Goal: Task Accomplishment & Management: Use online tool/utility

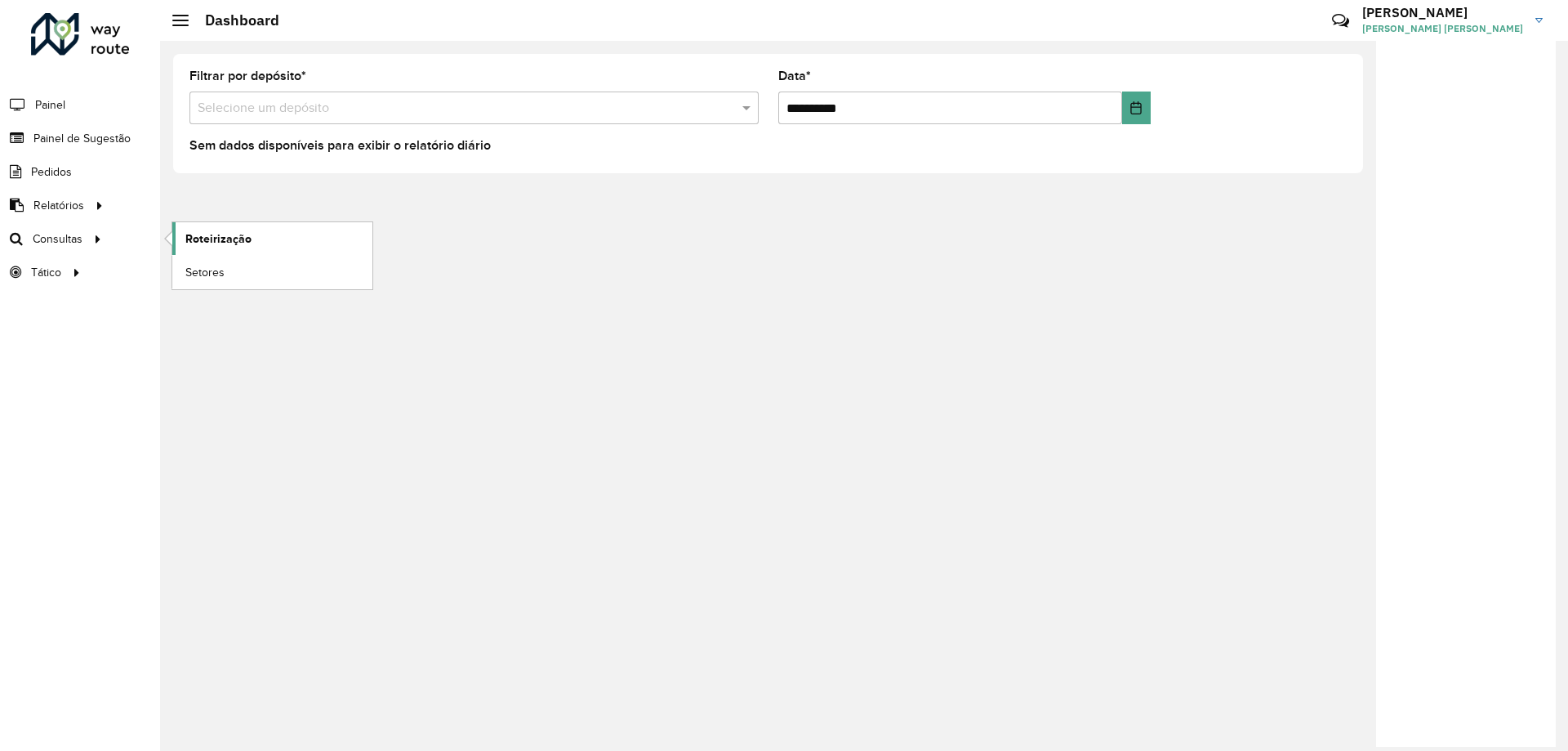
click at [200, 233] on span "Roteirização" at bounding box center [218, 238] width 66 height 17
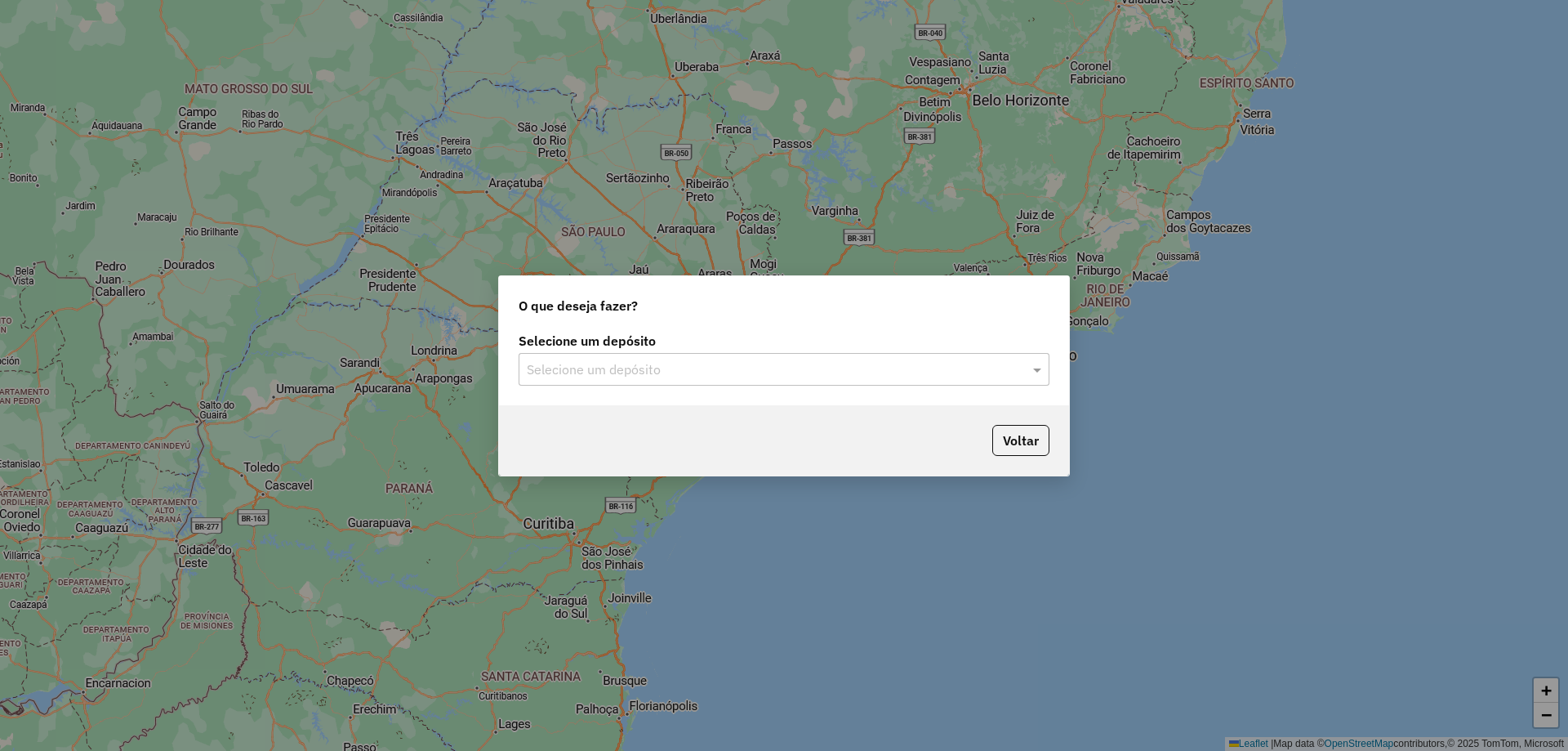
click at [562, 368] on input "text" at bounding box center [768, 370] width 482 height 20
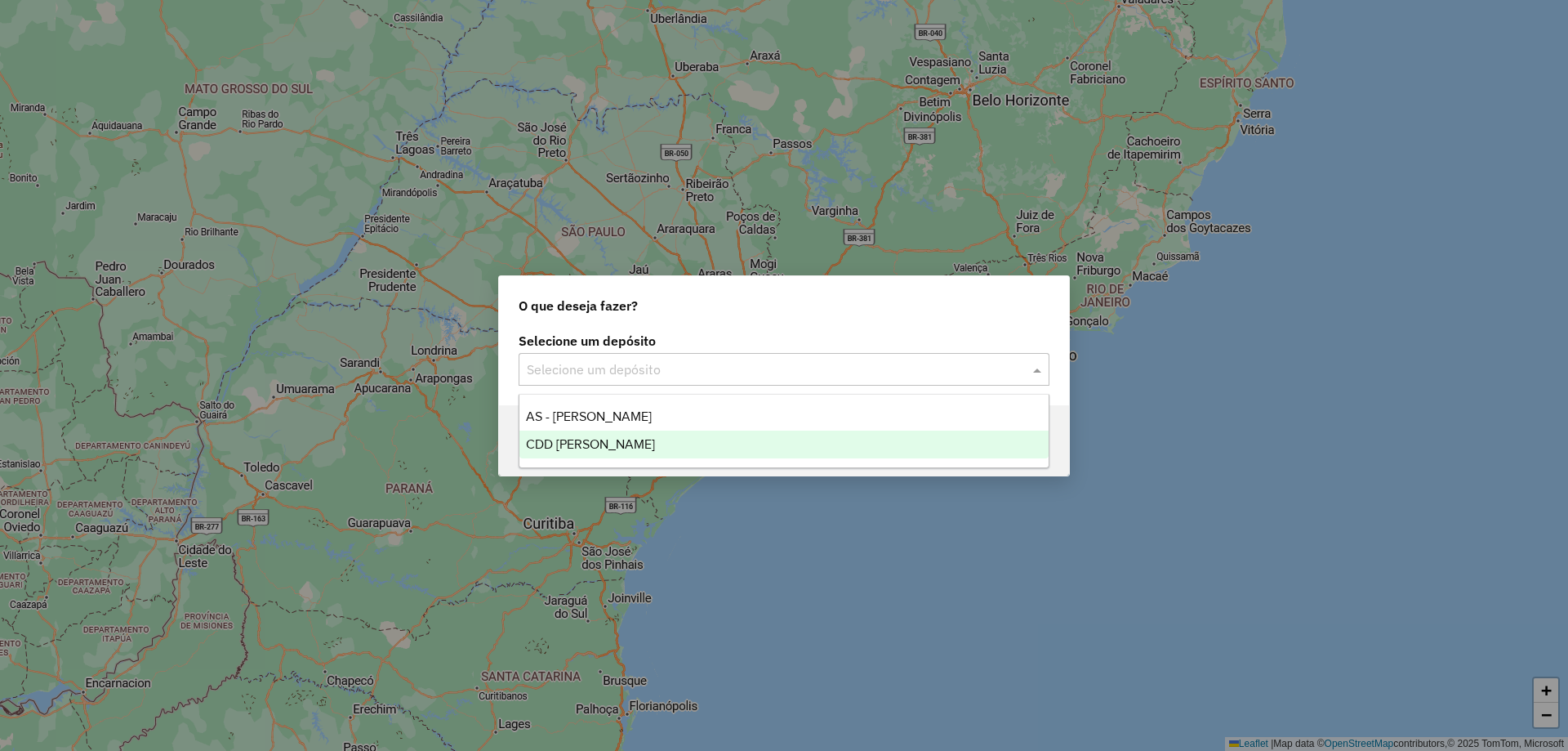
click at [556, 440] on span "CDD Mogi Mirim" at bounding box center [590, 443] width 129 height 14
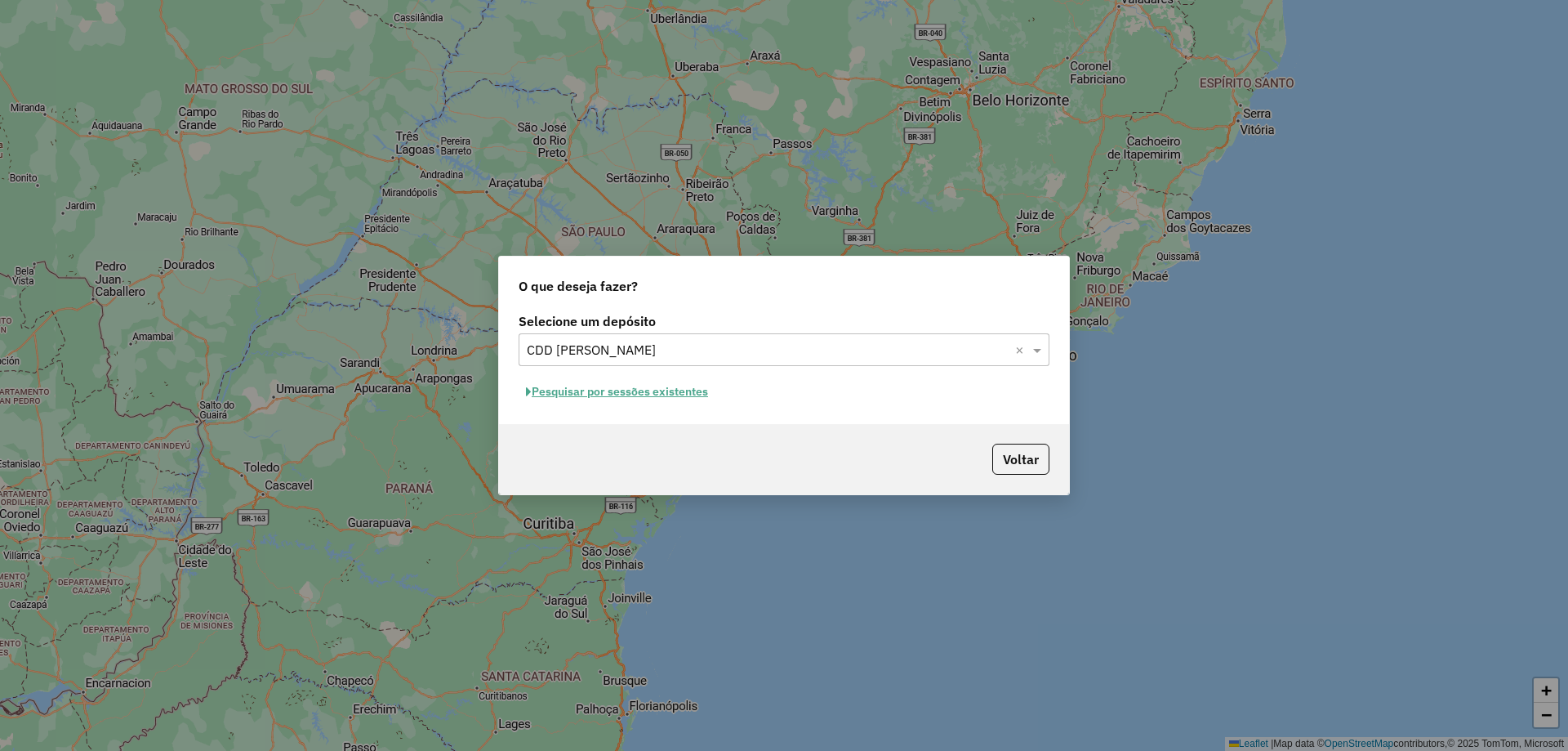
click at [559, 396] on button "Pesquisar por sessões existentes" at bounding box center [617, 392] width 197 height 26
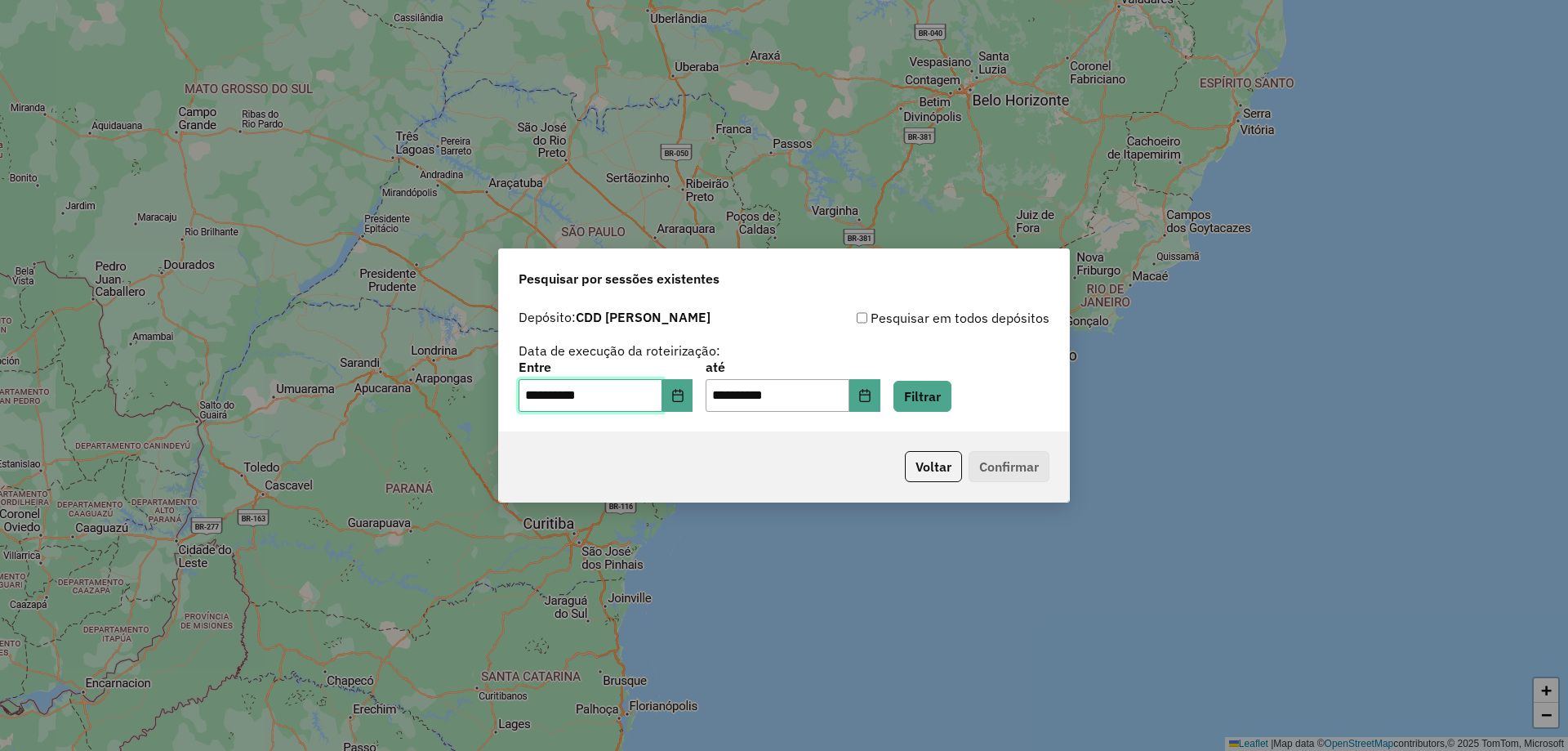
click at [540, 390] on input "**********" at bounding box center [591, 395] width 144 height 32
type input "**********"
click at [738, 394] on input "**********" at bounding box center [778, 395] width 144 height 32
type input "**********"
click at [952, 396] on button "Filtrar" at bounding box center [922, 396] width 58 height 31
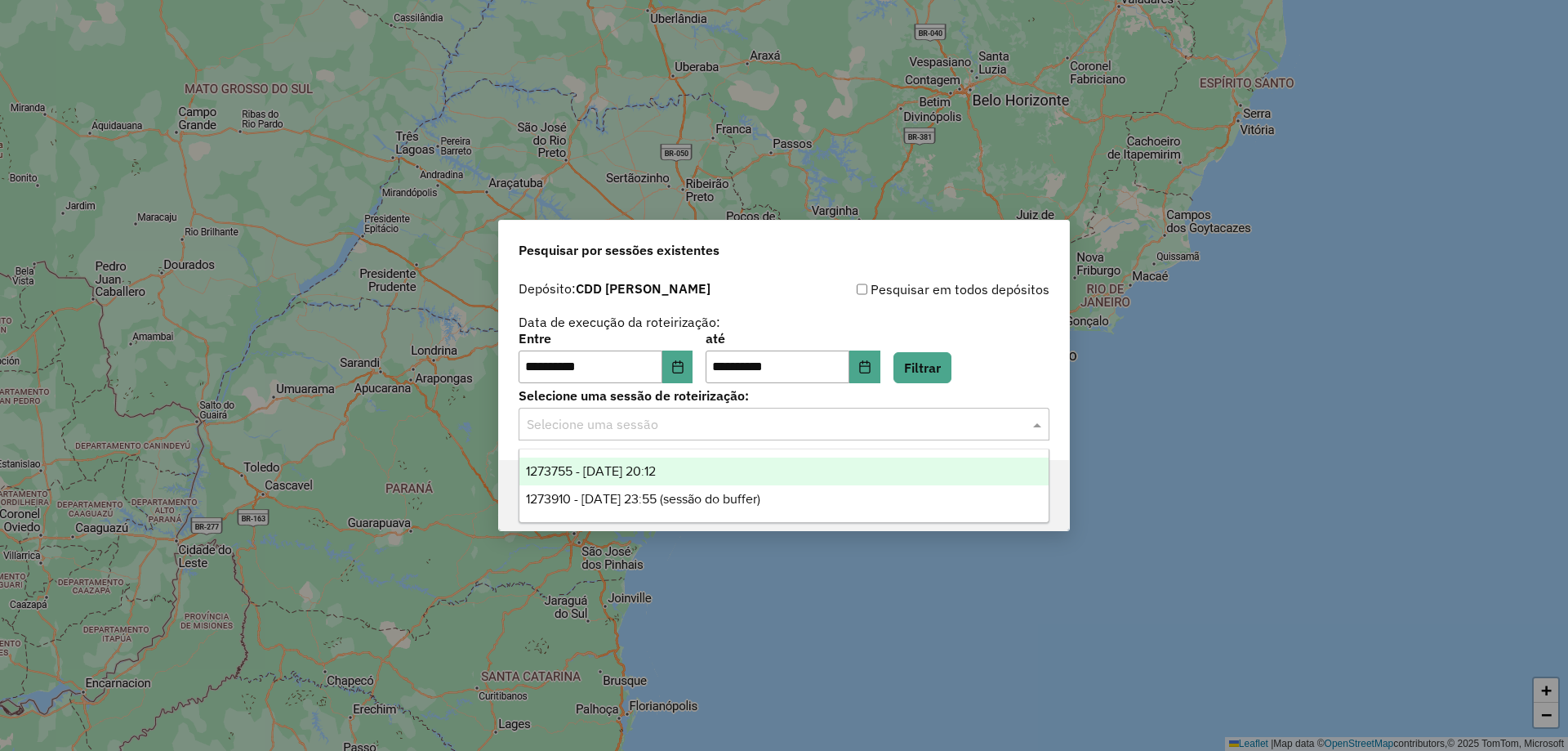
click at [806, 415] on input "text" at bounding box center [768, 425] width 482 height 20
click at [634, 473] on span "1273755 - 11/09/2025 20:12" at bounding box center [591, 471] width 130 height 14
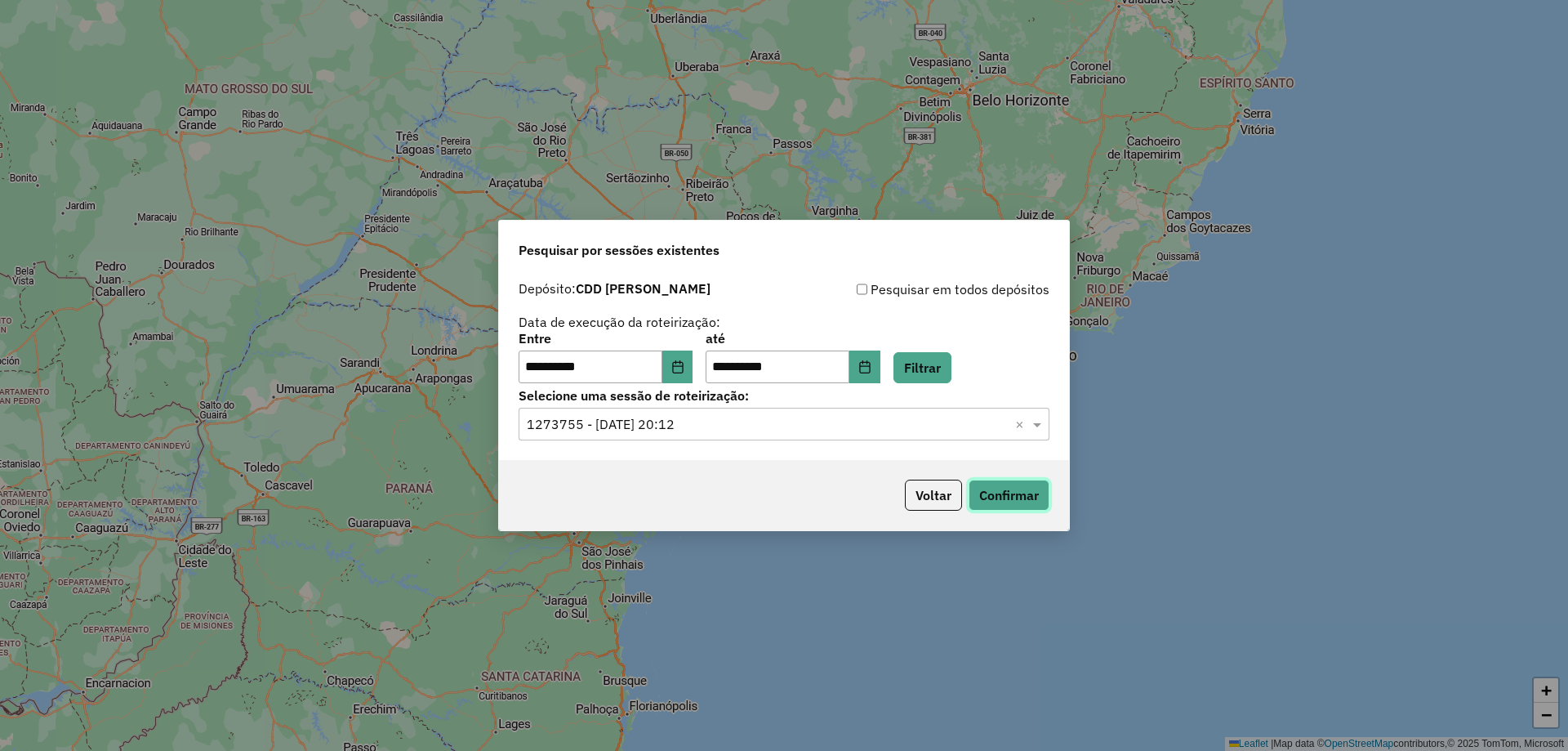
click at [1031, 491] on button "Confirmar" at bounding box center [1009, 495] width 81 height 31
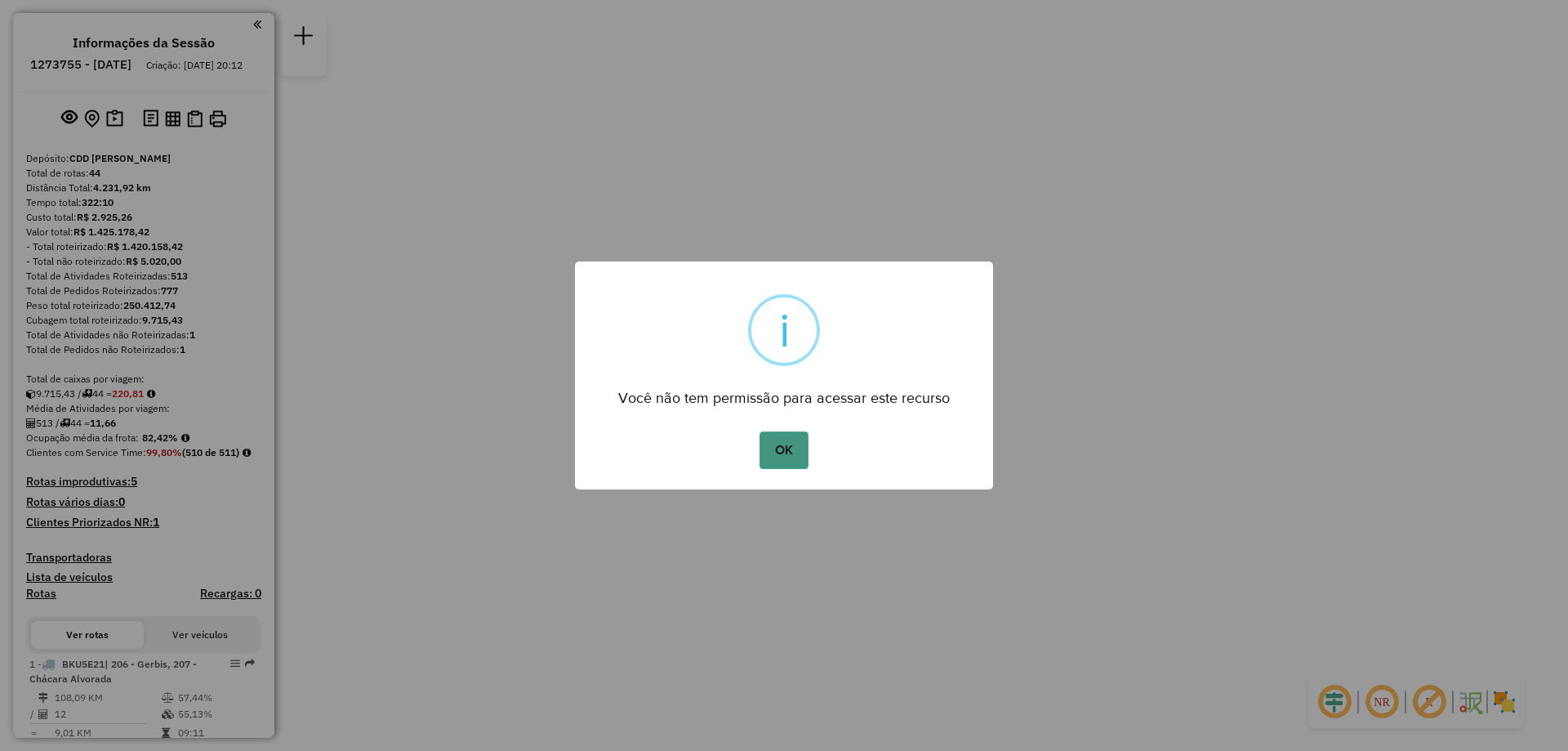
click at [781, 451] on button "OK" at bounding box center [784, 450] width 48 height 37
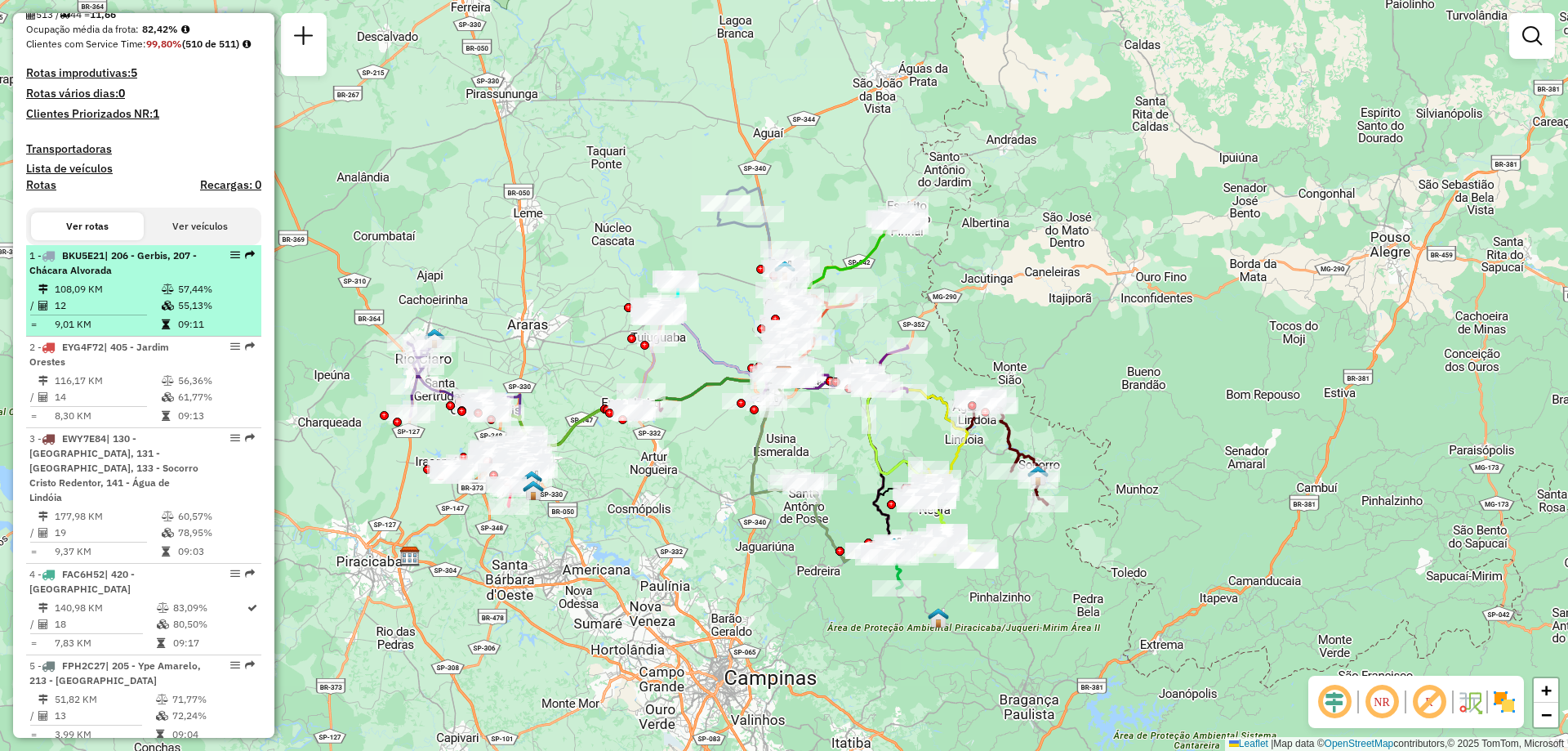
scroll to position [163, 0]
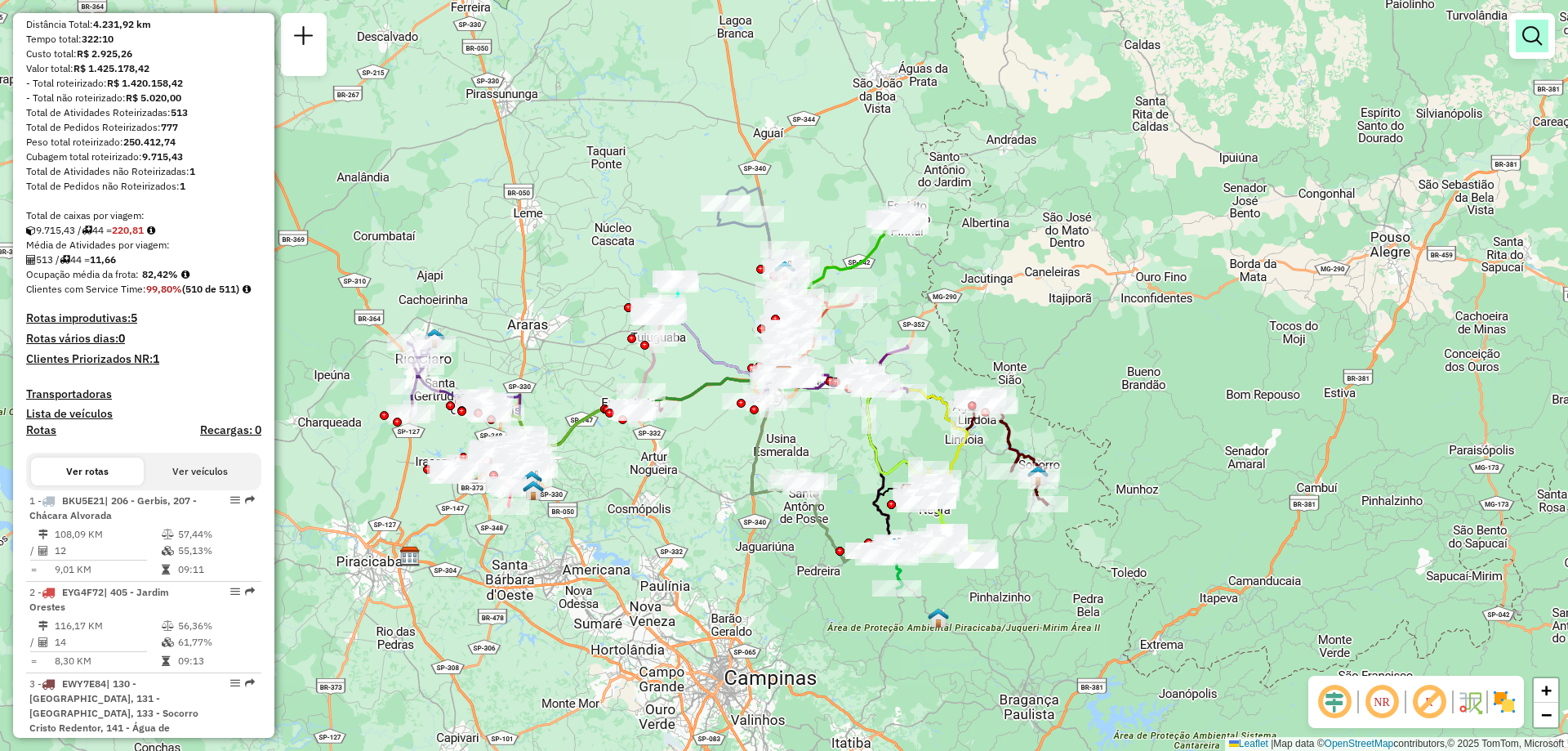
click at [1533, 42] on em at bounding box center [1533, 36] width 20 height 20
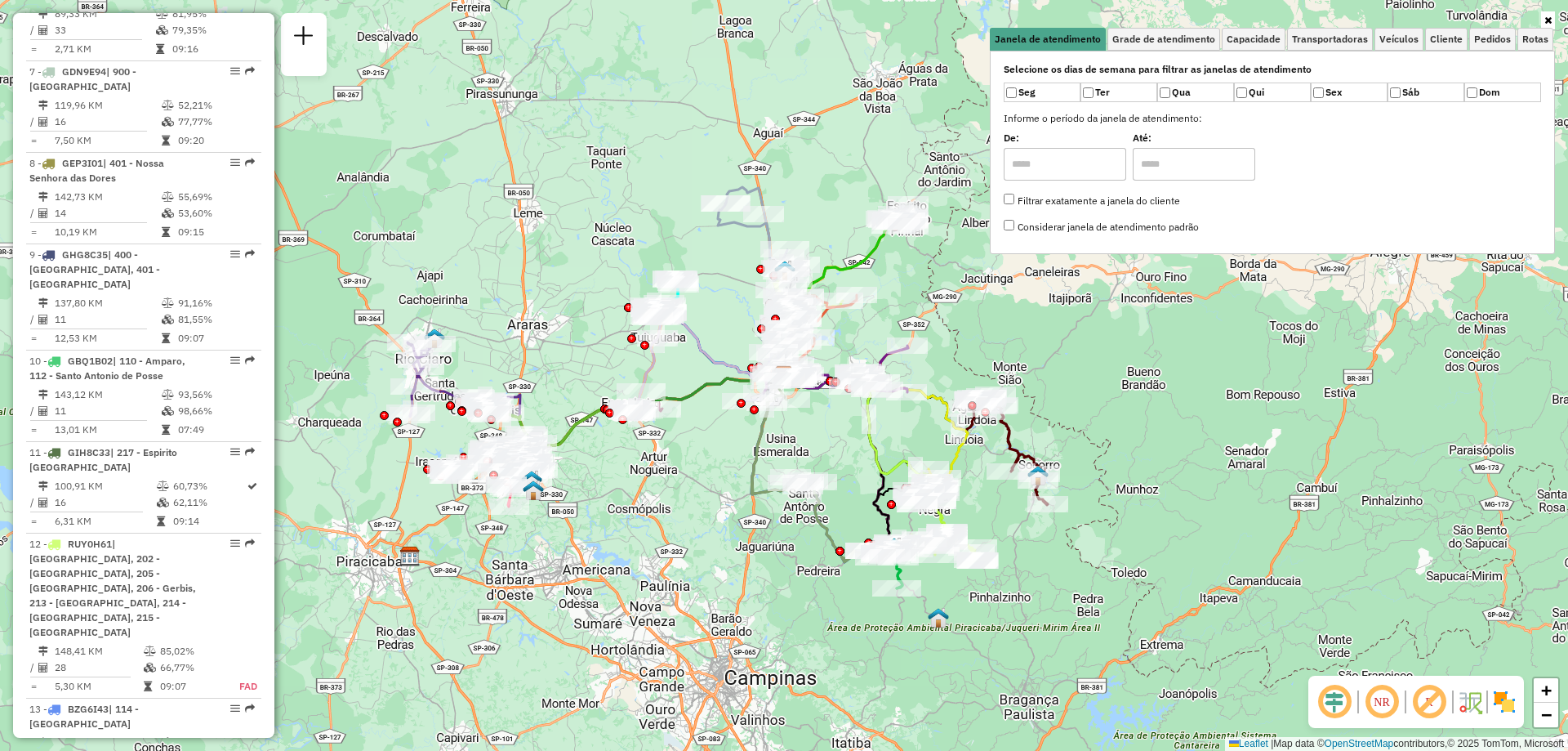
scroll to position [2418, 0]
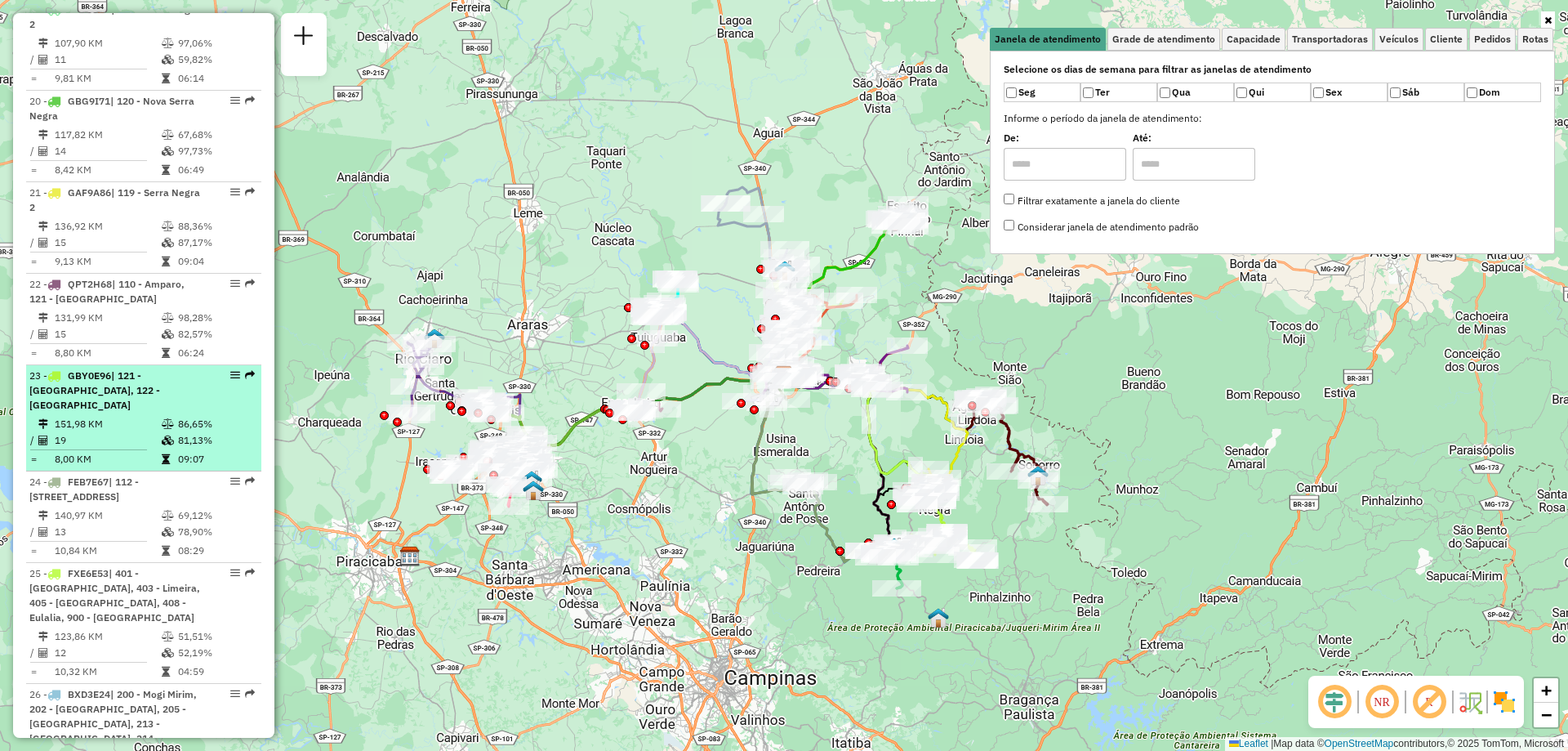
click at [162, 419] on icon at bounding box center [168, 424] width 12 height 10
select select "**********"
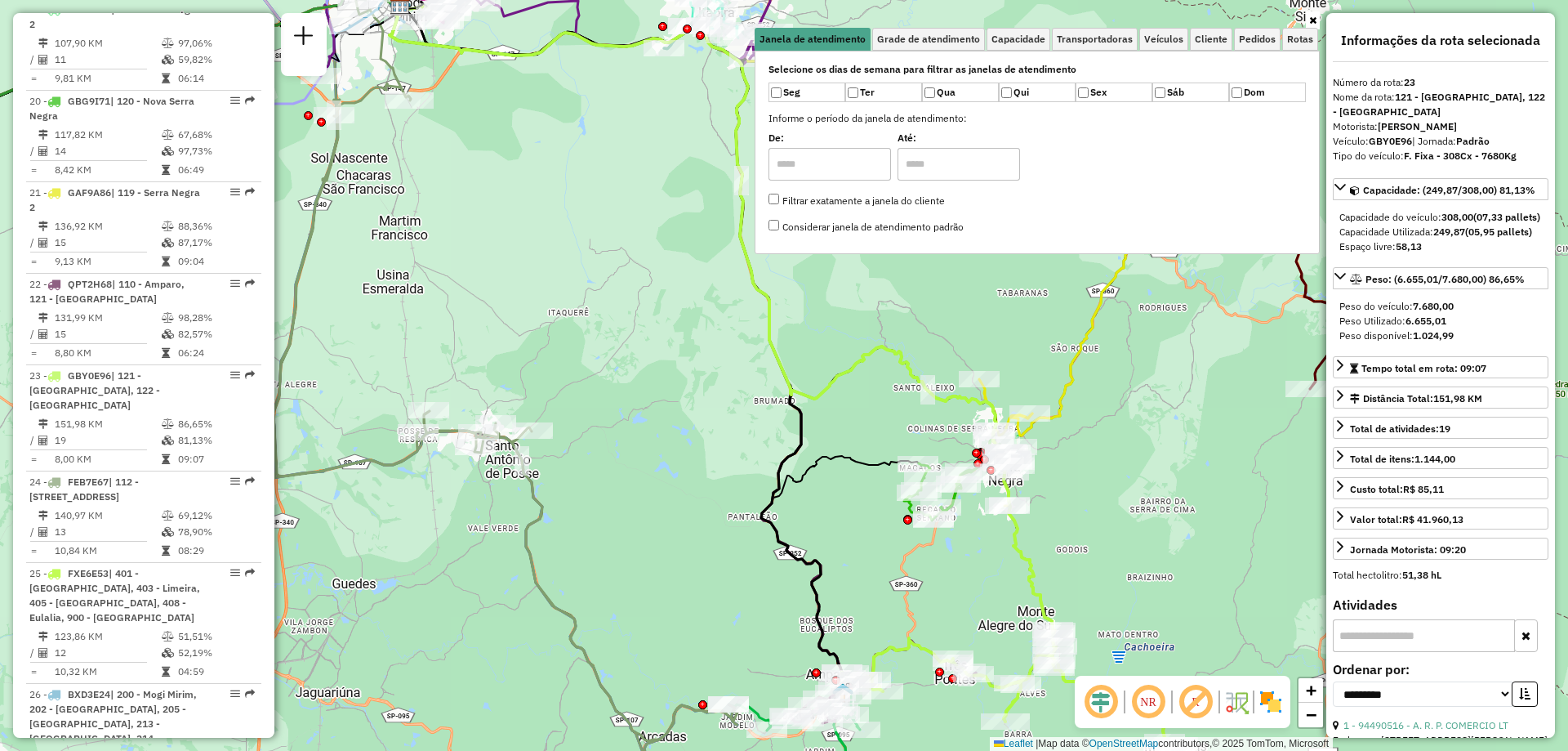
click at [1307, 20] on link at bounding box center [1313, 21] width 14 height 18
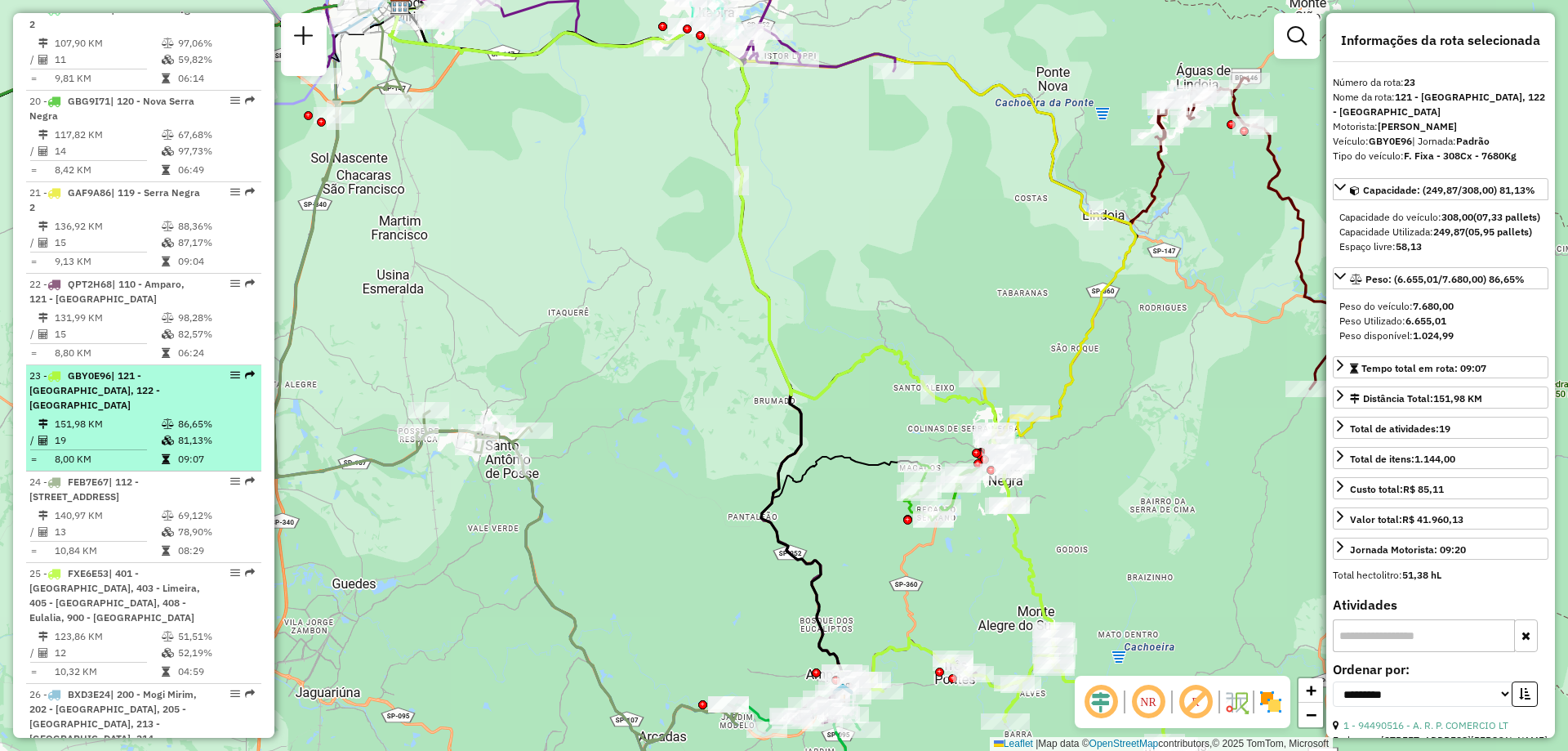
click at [163, 398] on li "23 - GBY0E96 | 121 - [GEOGRAPHIC_DATA], 122 - Mostardas 151,98 KM 86,65% / 19 8…" at bounding box center [144, 418] width 235 height 106
click at [233, 374] on em at bounding box center [235, 375] width 10 height 10
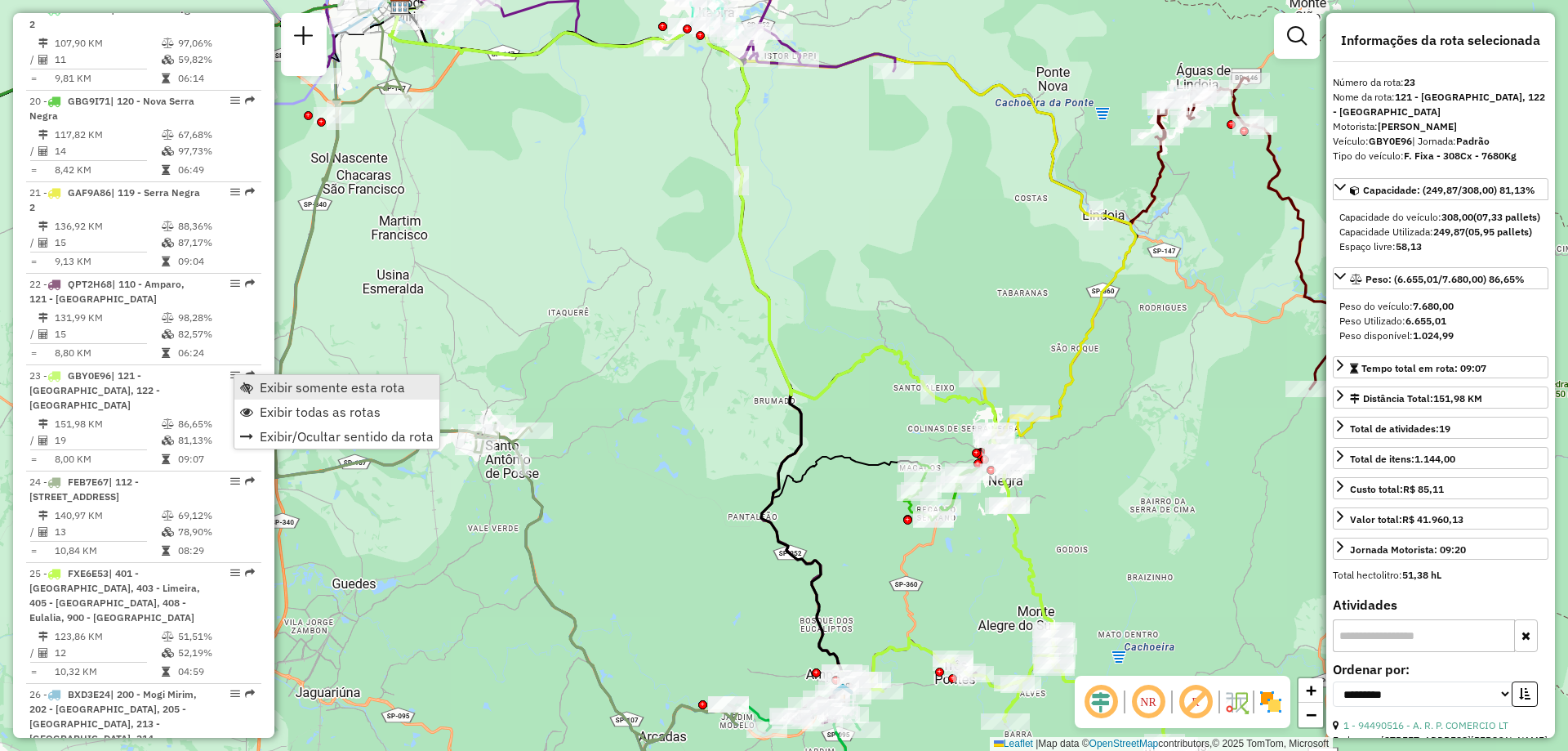
click at [259, 389] on link "Exibir somente esta rota" at bounding box center [336, 386] width 205 height 25
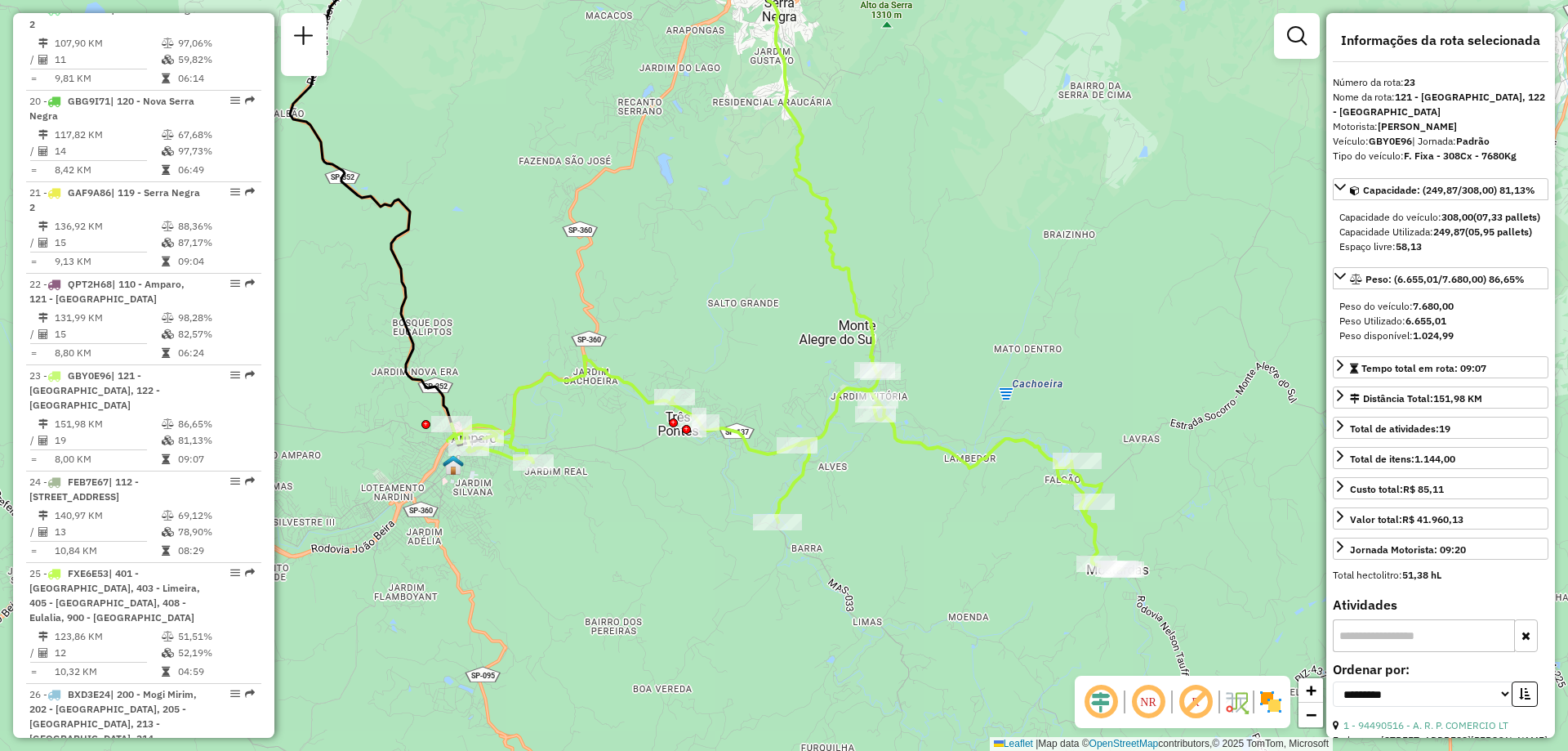
drag, startPoint x: 935, startPoint y: 488, endPoint x: 1026, endPoint y: 318, distance: 192.8
click at [1026, 318] on div "Janela de atendimento Grade de atendimento Capacidade Transportadoras Veículos …" at bounding box center [784, 376] width 1568 height 751
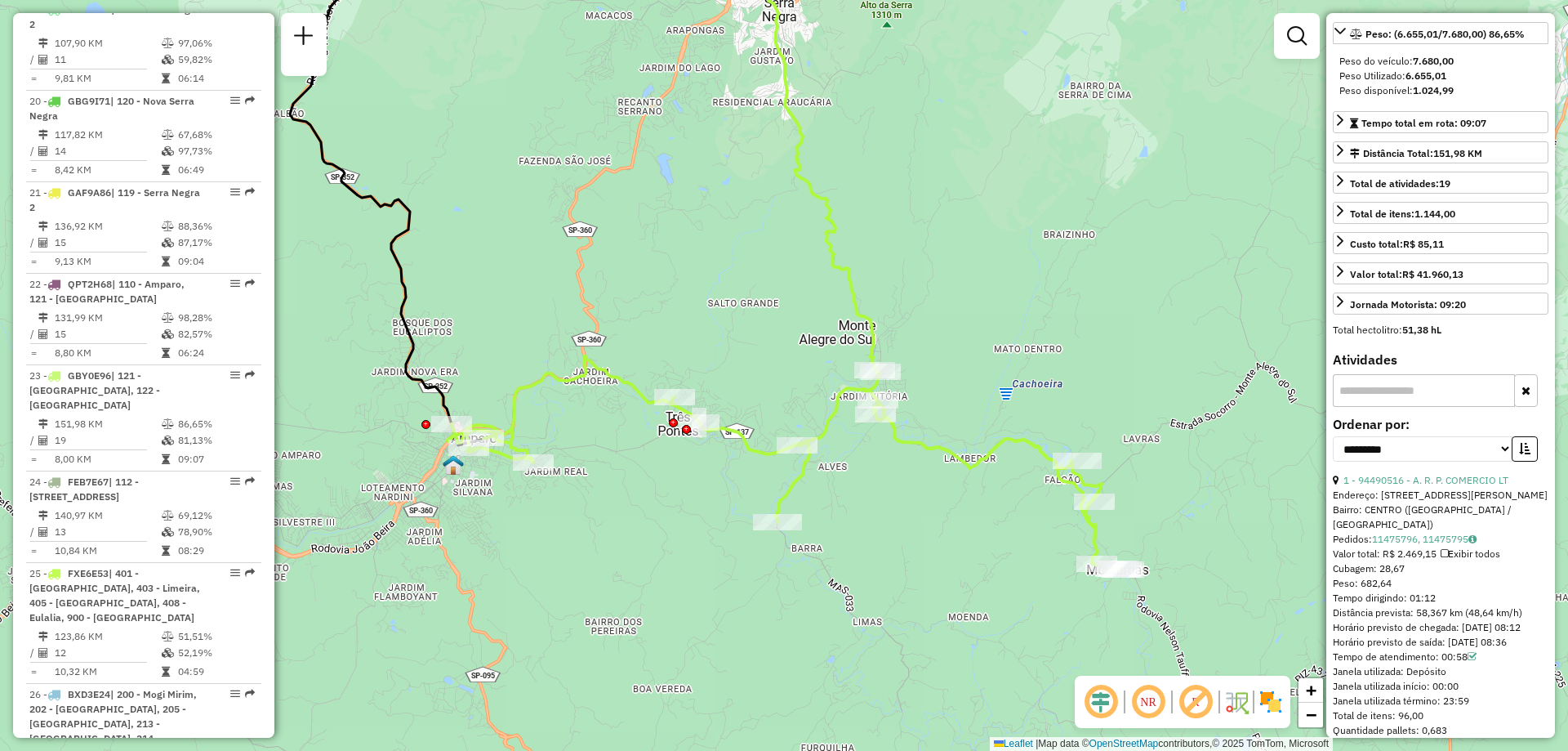
scroll to position [326, 0]
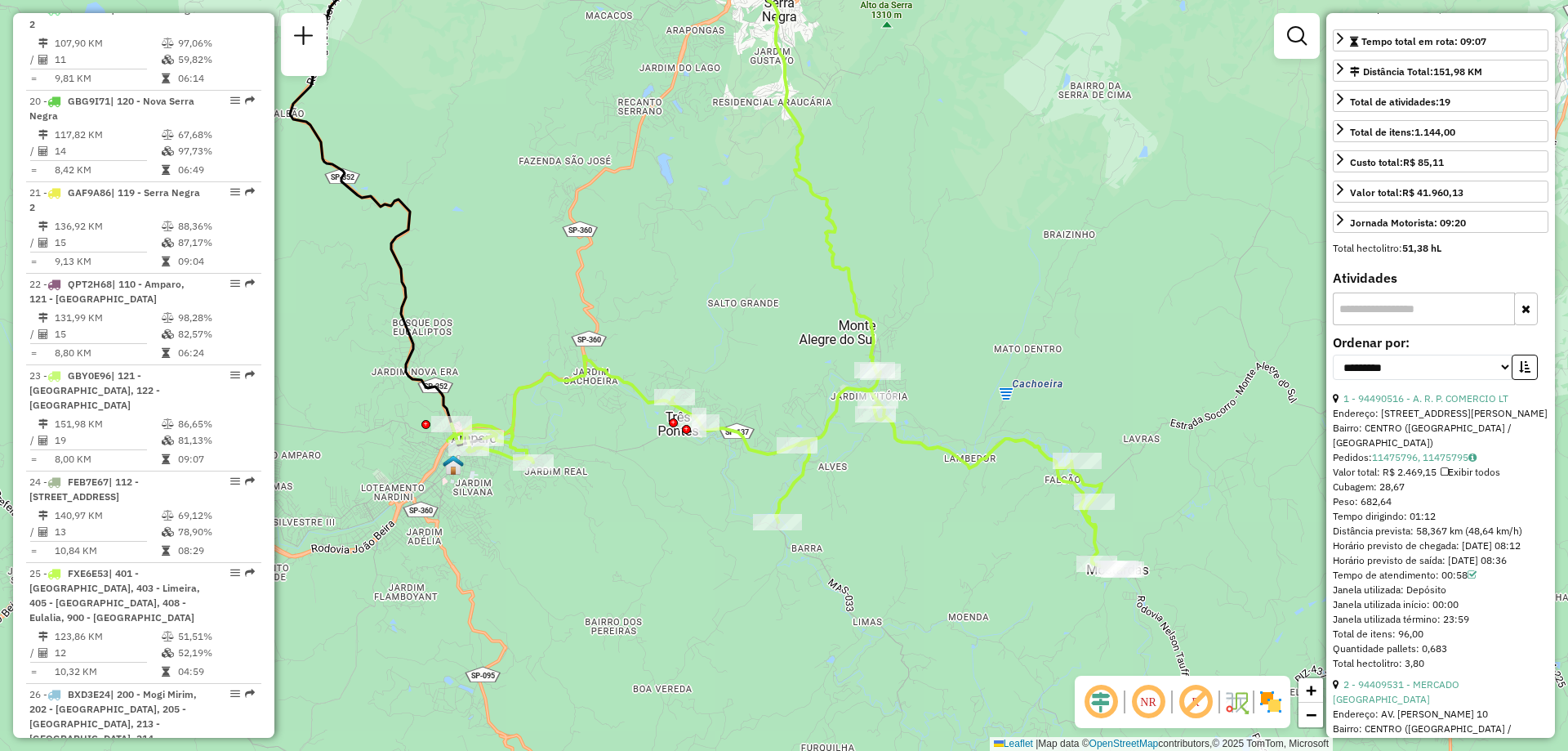
drag, startPoint x: 1336, startPoint y: 530, endPoint x: 1449, endPoint y: 524, distance: 113.2
click at [1449, 524] on div "Tempo dirigindo: 01:12" at bounding box center [1440, 516] width 215 height 15
click at [1444, 524] on div "Tempo dirigindo: 01:12" at bounding box center [1440, 516] width 215 height 15
drag, startPoint x: 1438, startPoint y: 529, endPoint x: 1408, endPoint y: 525, distance: 30.3
click at [1408, 524] on div "Tempo dirigindo: 01:12" at bounding box center [1440, 516] width 215 height 15
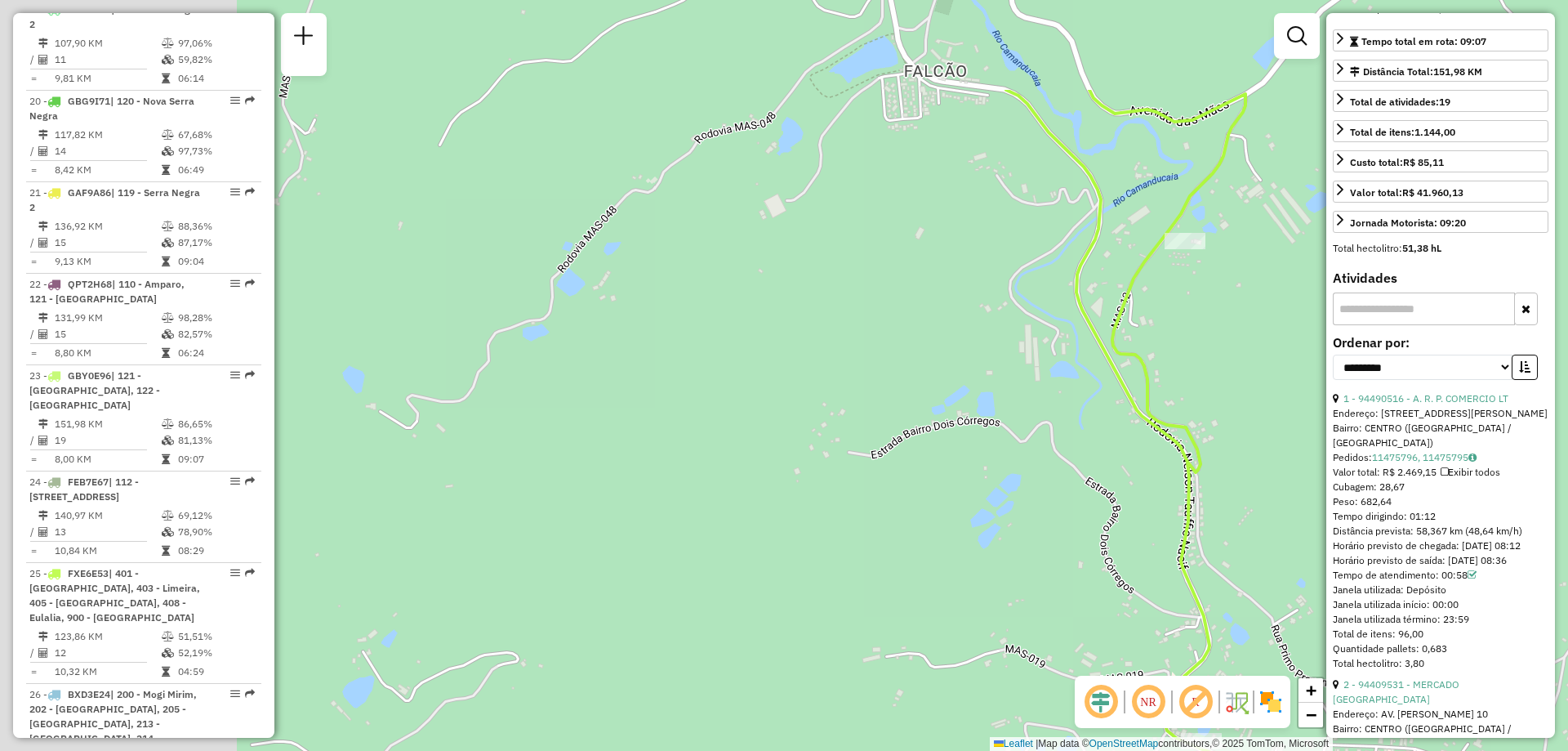
drag, startPoint x: 706, startPoint y: 426, endPoint x: 1064, endPoint y: 569, distance: 385.5
click at [1095, 592] on div "Janela de atendimento Grade de atendimento Capacidade Transportadoras Veículos …" at bounding box center [784, 376] width 1568 height 751
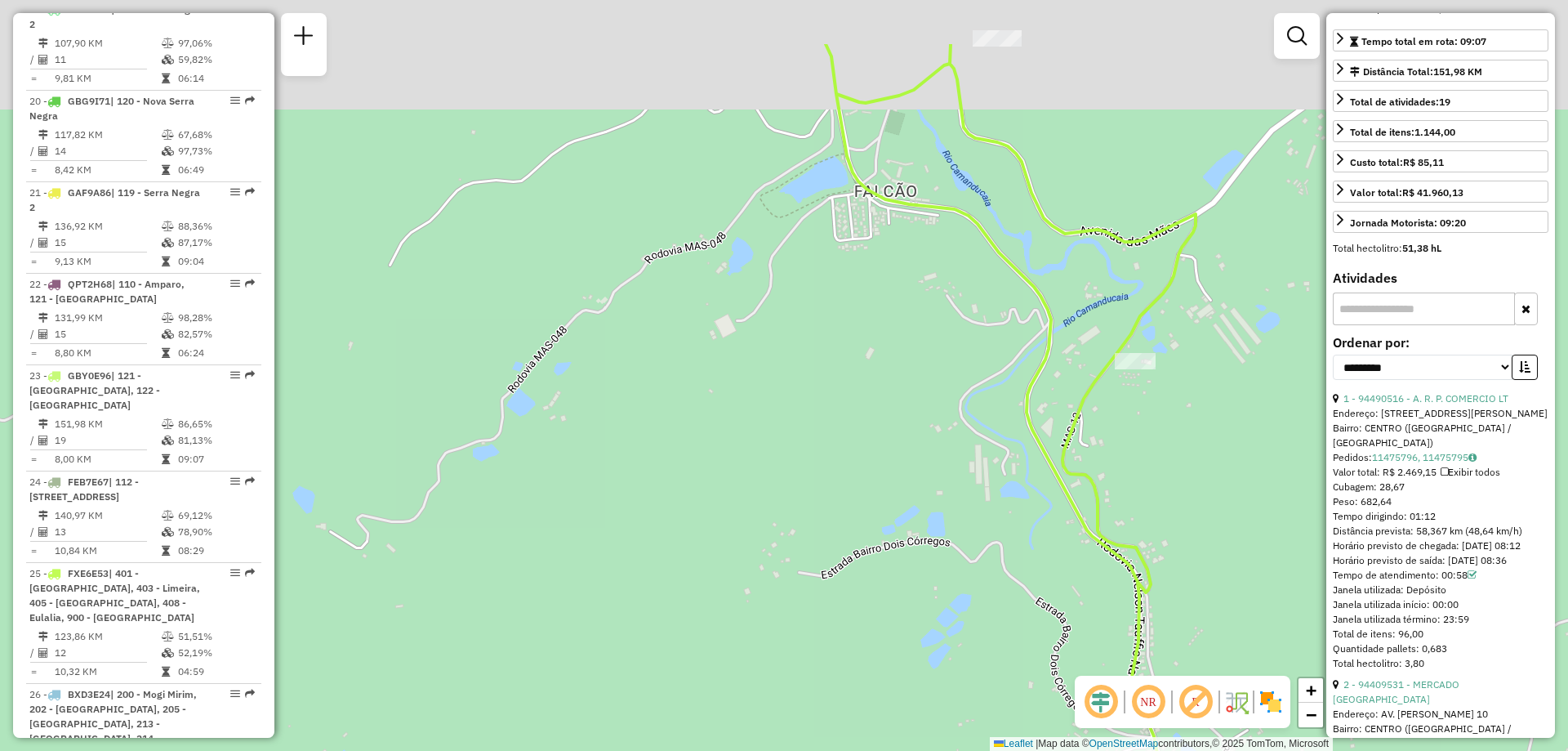
drag, startPoint x: 890, startPoint y: 545, endPoint x: 867, endPoint y: 599, distance: 58.7
click at [867, 607] on div "Janela de atendimento Grade de atendimento Capacidade Transportadoras Veículos …" at bounding box center [784, 376] width 1568 height 751
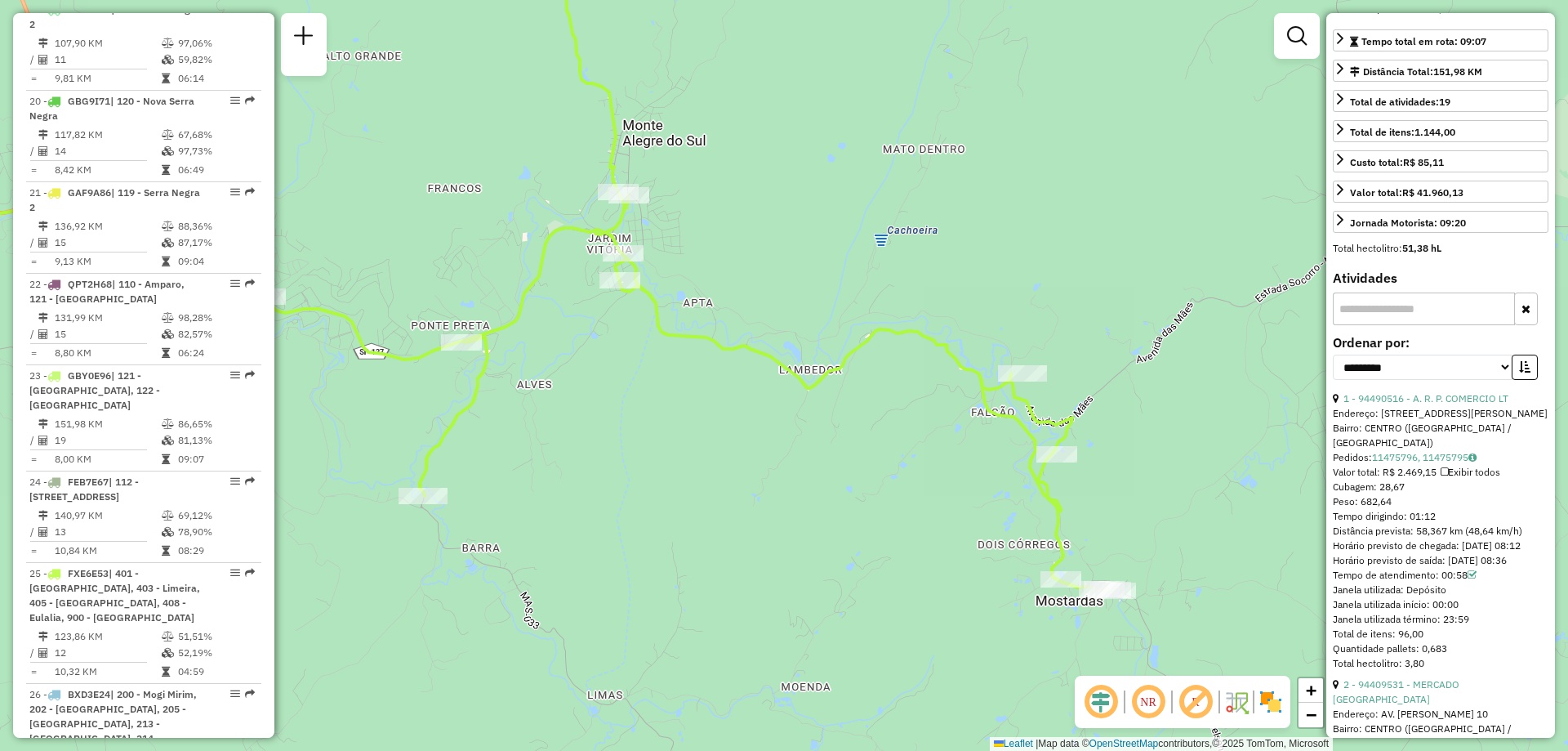
drag, startPoint x: 857, startPoint y: 388, endPoint x: 910, endPoint y: 396, distance: 53.6
click at [910, 396] on div "Janela de atendimento Grade de atendimento Capacidade Transportadoras Veículos …" at bounding box center [784, 376] width 1568 height 751
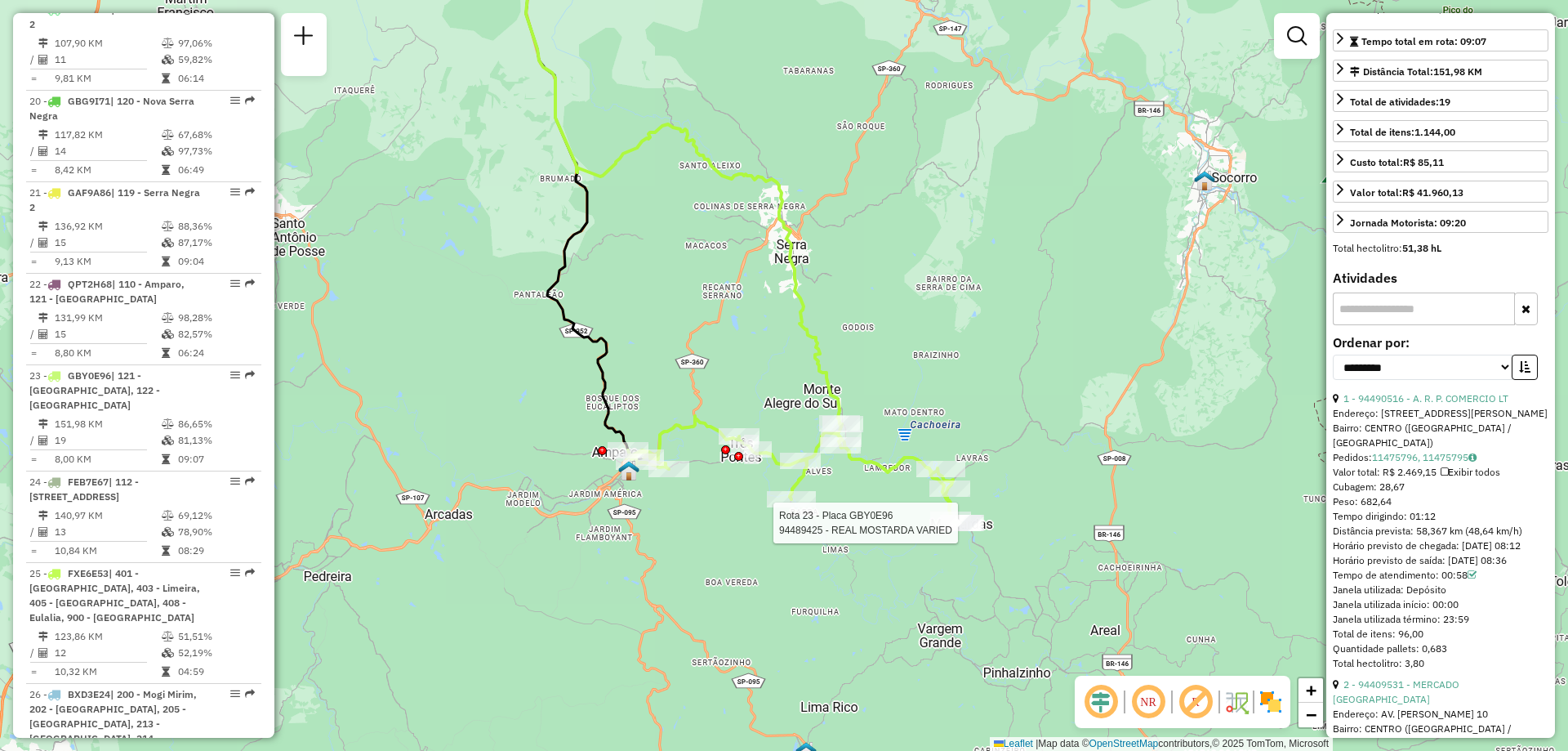
drag, startPoint x: 873, startPoint y: 530, endPoint x: 965, endPoint y: 533, distance: 92.0
click at [965, 531] on div at bounding box center [963, 522] width 41 height 17
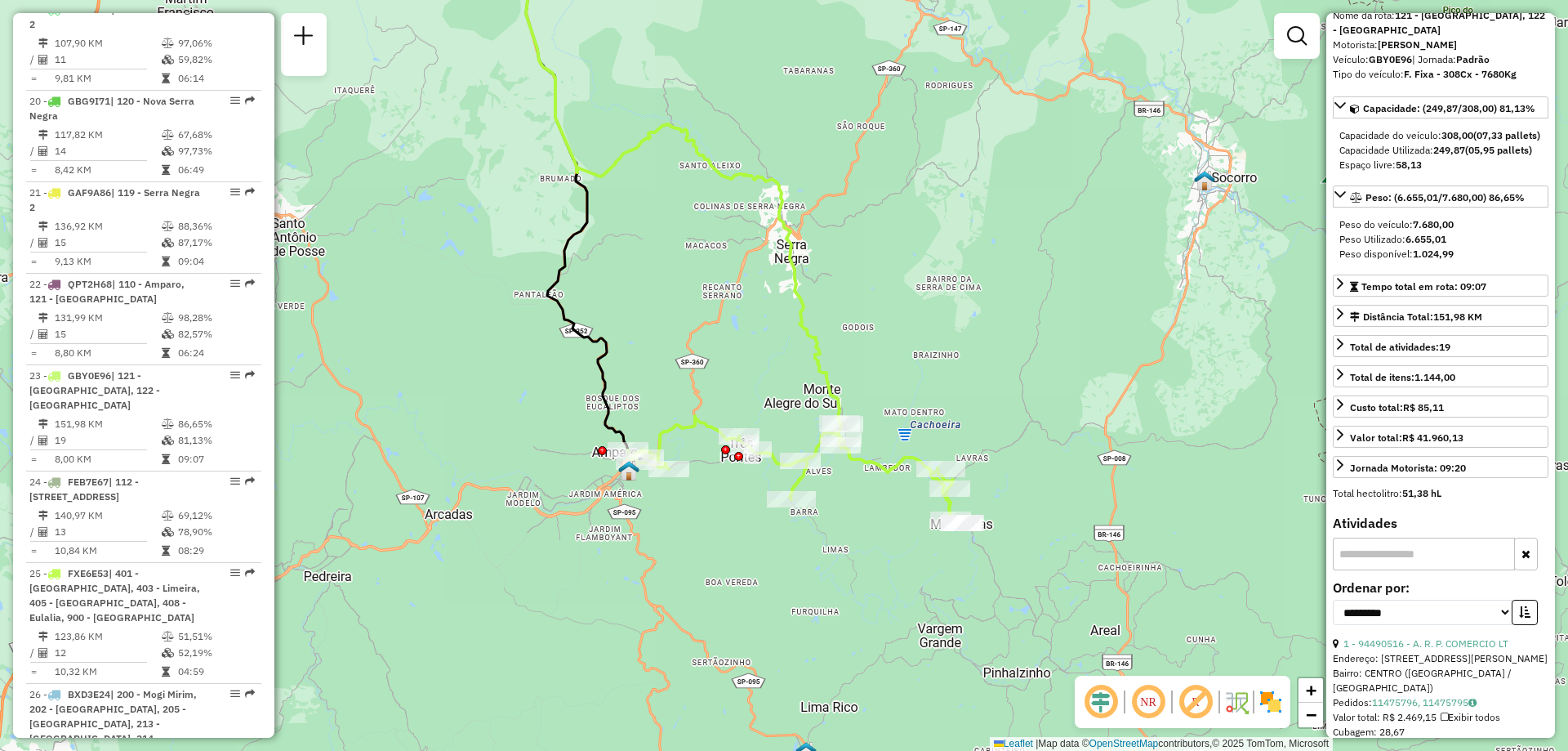
scroll to position [0, 0]
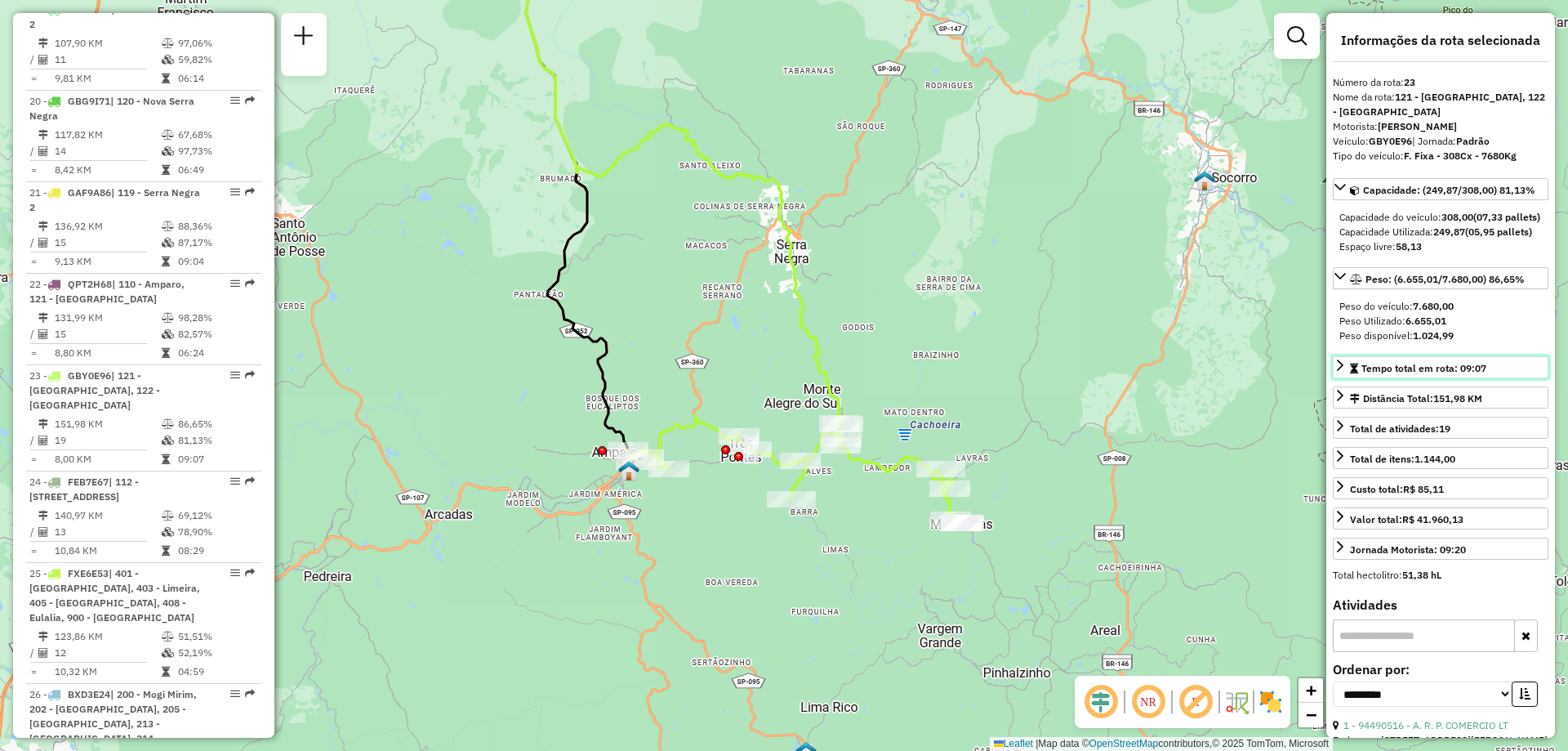
click at [1486, 375] on span "Tempo total em rota: 09:07" at bounding box center [1423, 368] width 125 height 12
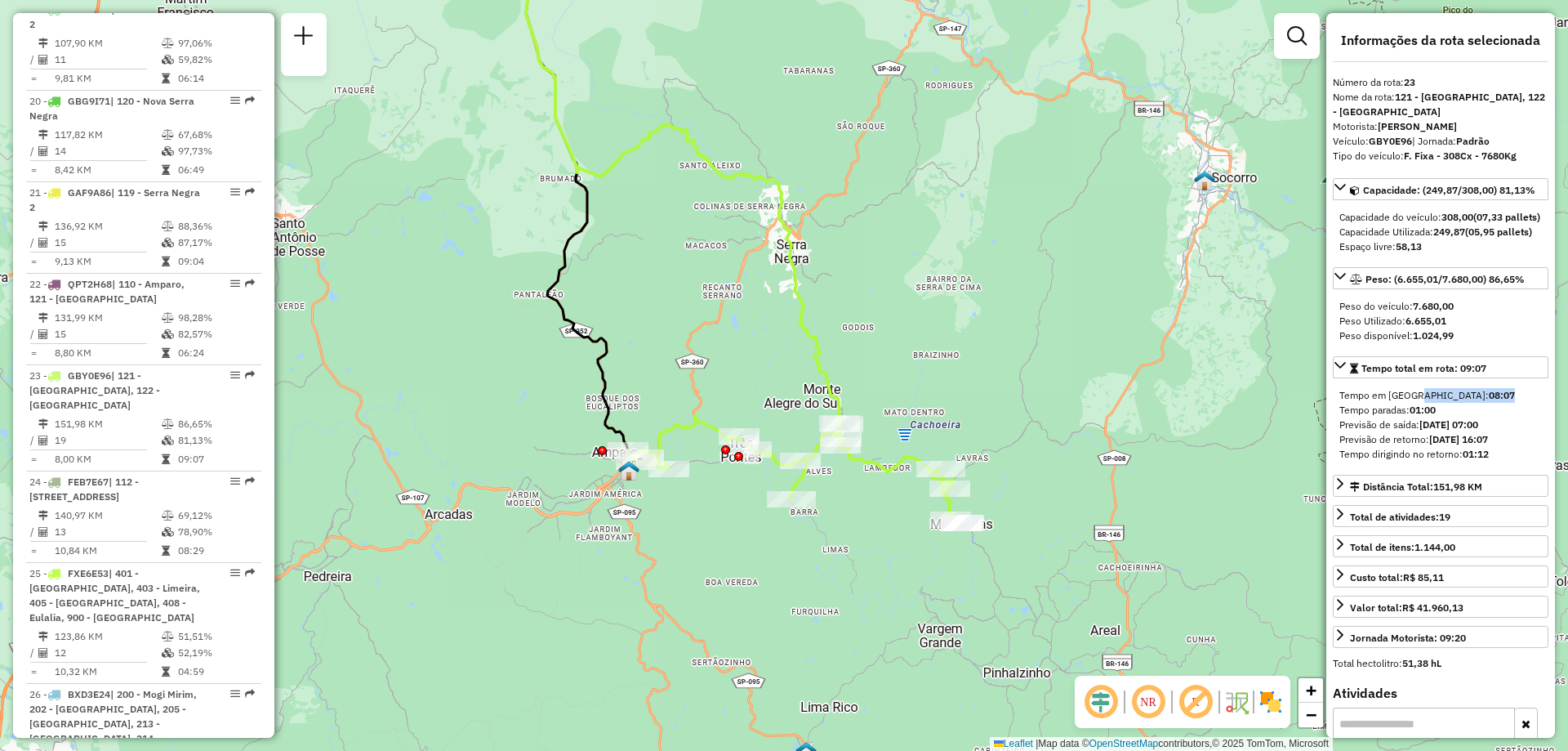
drag, startPoint x: 1451, startPoint y: 426, endPoint x: 1409, endPoint y: 418, distance: 42.8
click at [1409, 403] on div "Tempo em [GEOGRAPHIC_DATA]: 08:07" at bounding box center [1441, 395] width 203 height 15
click at [1489, 401] on strong "08:07" at bounding box center [1502, 394] width 27 height 12
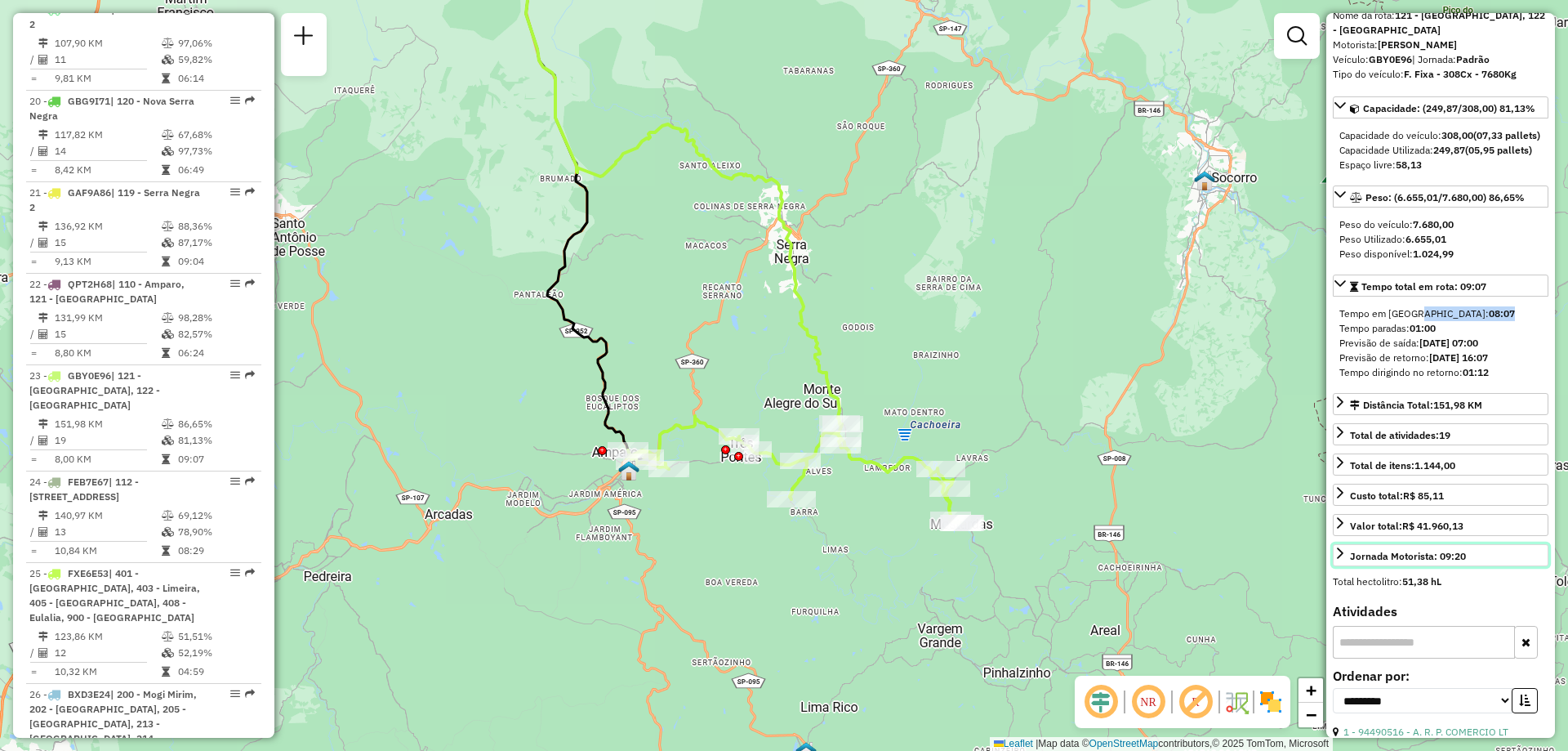
click at [1390, 563] on div "Jornada Motorista: 09:20" at bounding box center [1408, 555] width 116 height 15
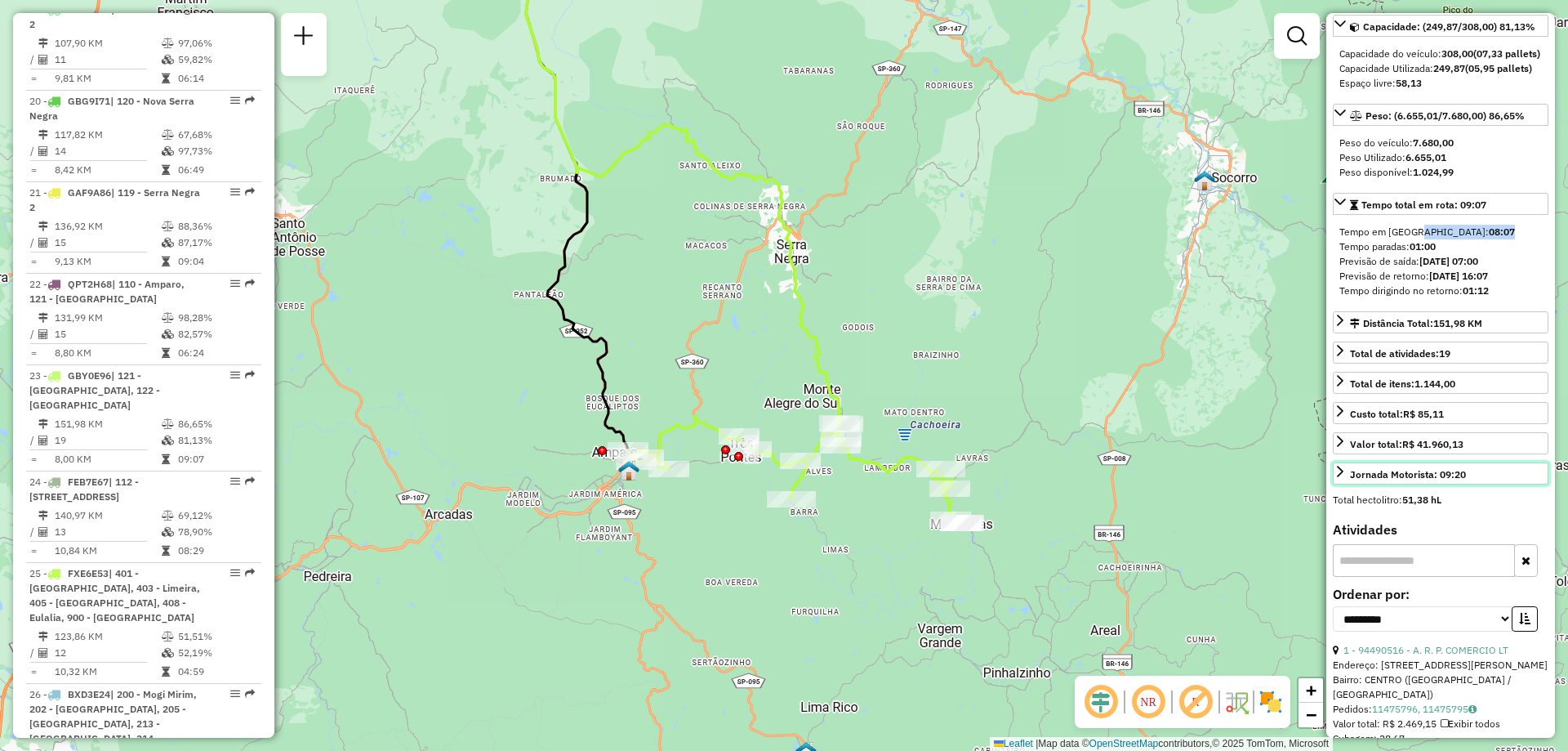
scroll to position [245, 0]
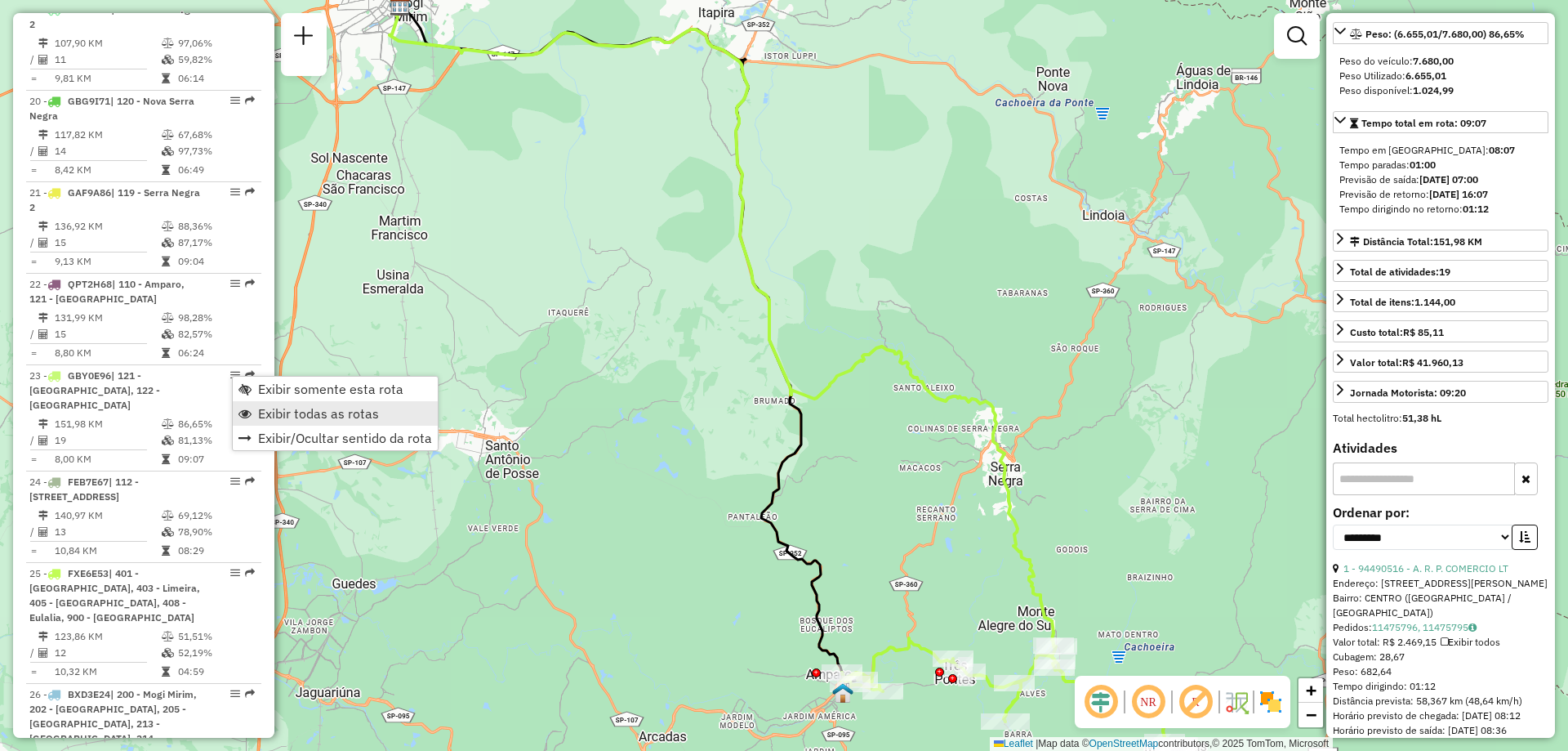
click at [261, 413] on span "Exibir todas as rotas" at bounding box center [319, 413] width 121 height 13
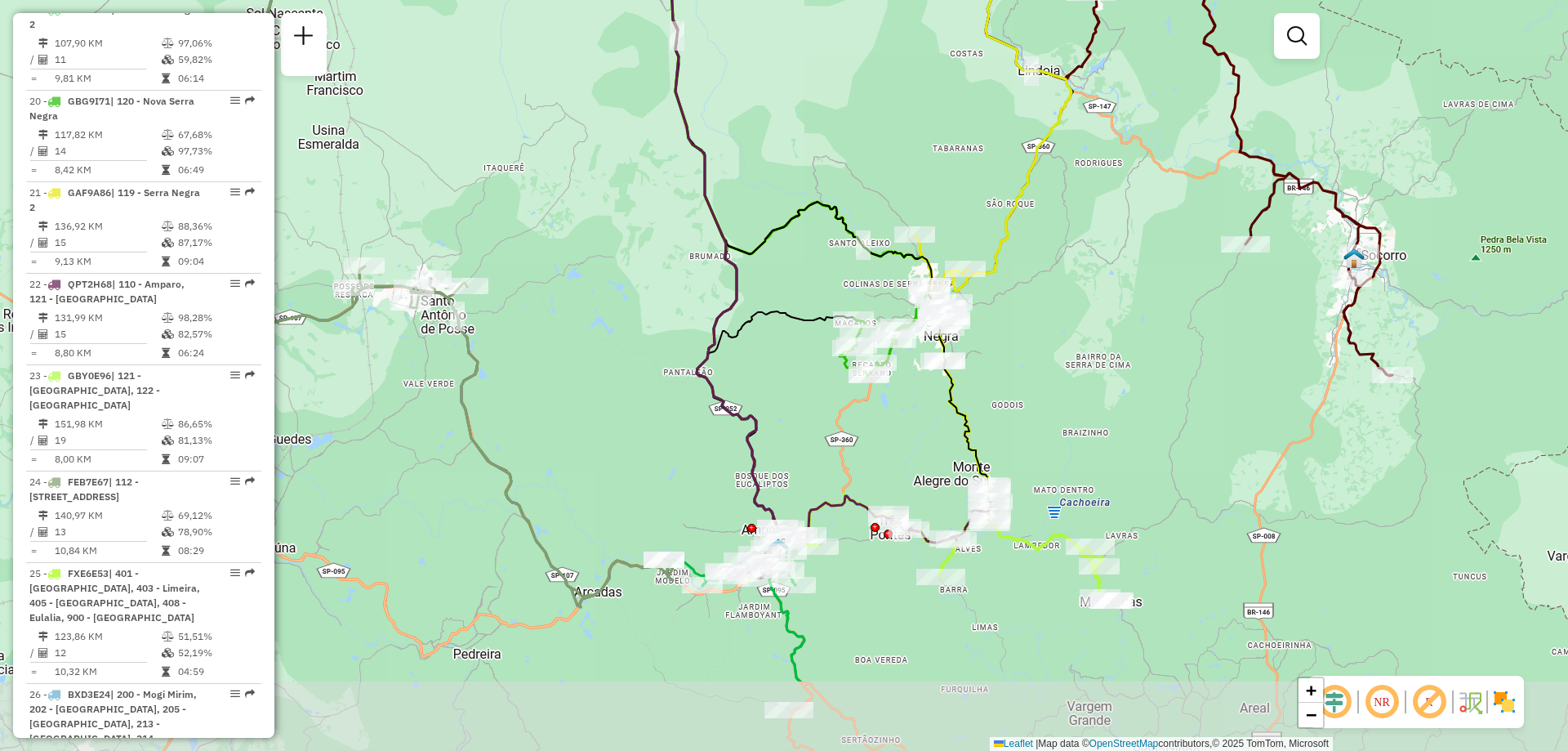
drag, startPoint x: 1055, startPoint y: 460, endPoint x: 981, endPoint y: 326, distance: 153.1
click at [981, 326] on div "Janela de atendimento Grade de atendimento Capacidade Transportadoras Veículos …" at bounding box center [784, 376] width 1568 height 751
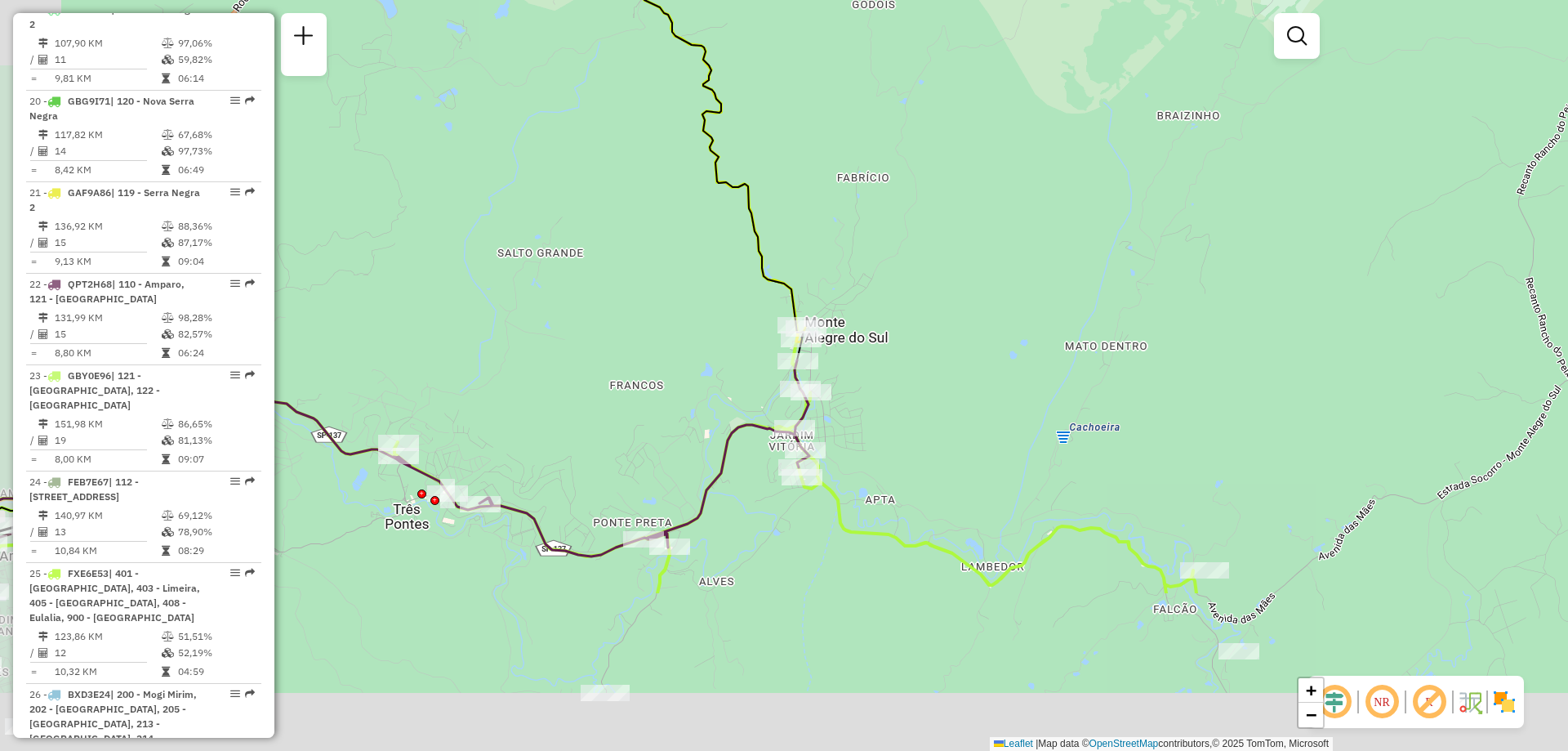
drag, startPoint x: 938, startPoint y: 387, endPoint x: 1002, endPoint y: 164, distance: 232.0
click at [1002, 164] on div "Janela de atendimento Grade de atendimento Capacidade Transportadoras Veículos …" at bounding box center [784, 376] width 1568 height 751
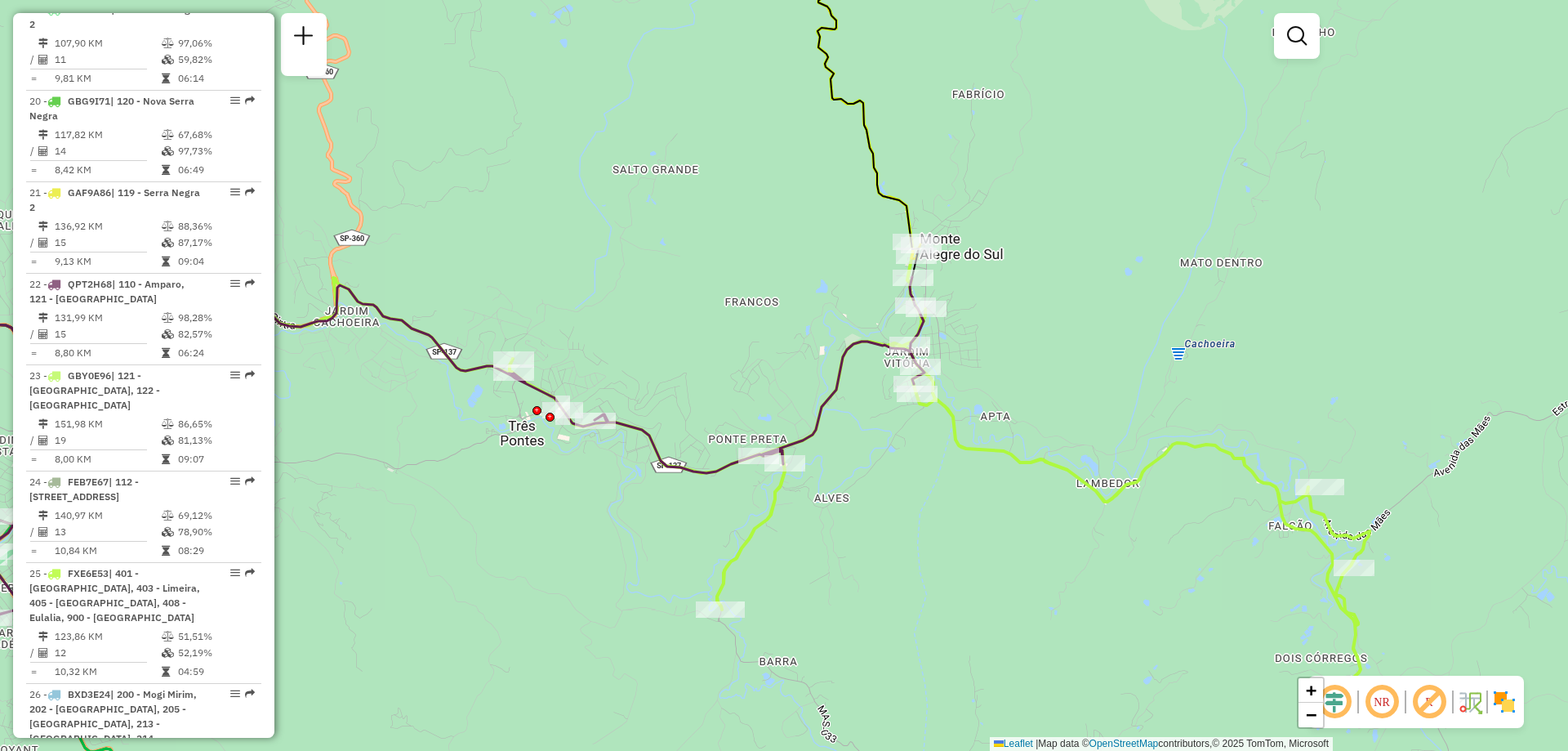
drag, startPoint x: 1006, startPoint y: 342, endPoint x: 1093, endPoint y: 288, distance: 102.4
click at [1093, 288] on div "Janela de atendimento Grade de atendimento Capacidade Transportadoras Veículos …" at bounding box center [784, 376] width 1568 height 751
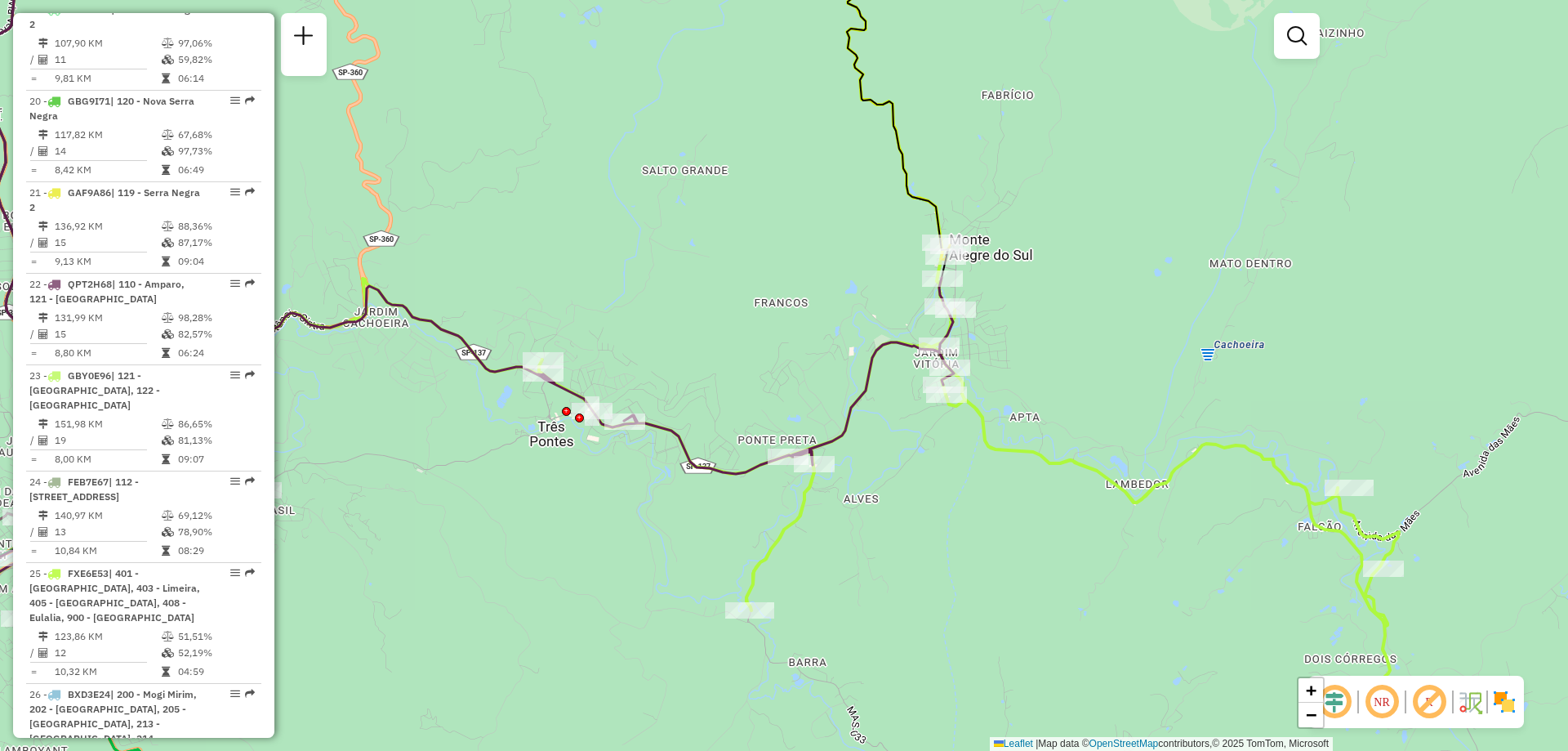
click at [1103, 311] on div "Janela de atendimento Grade de atendimento Capacidade Transportadoras Veículos …" at bounding box center [784, 376] width 1568 height 751
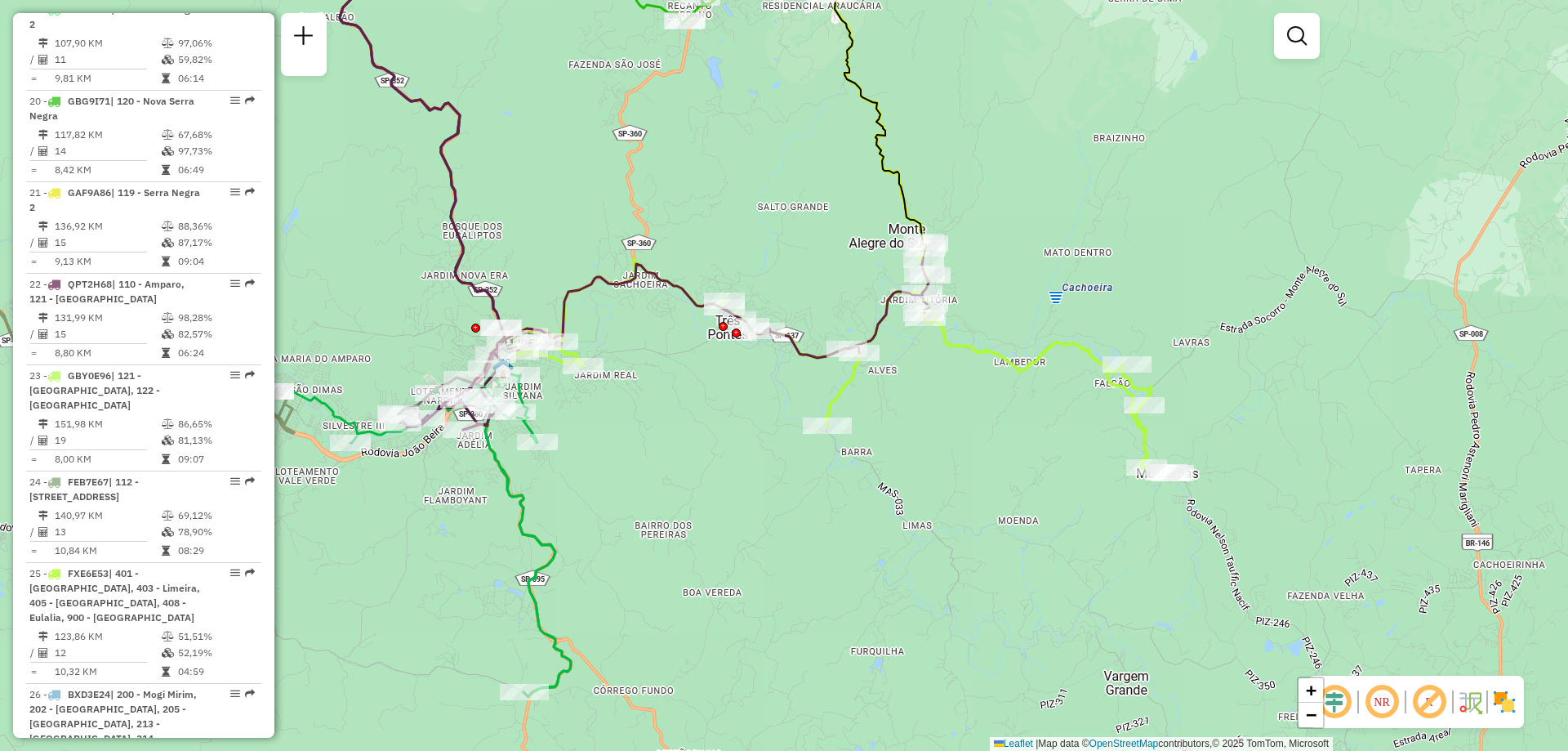
drag, startPoint x: 963, startPoint y: 522, endPoint x: 946, endPoint y: 398, distance: 125.2
click at [946, 398] on div "Janela de atendimento Grade de atendimento Capacidade Transportadoras Veículos …" at bounding box center [784, 376] width 1568 height 751
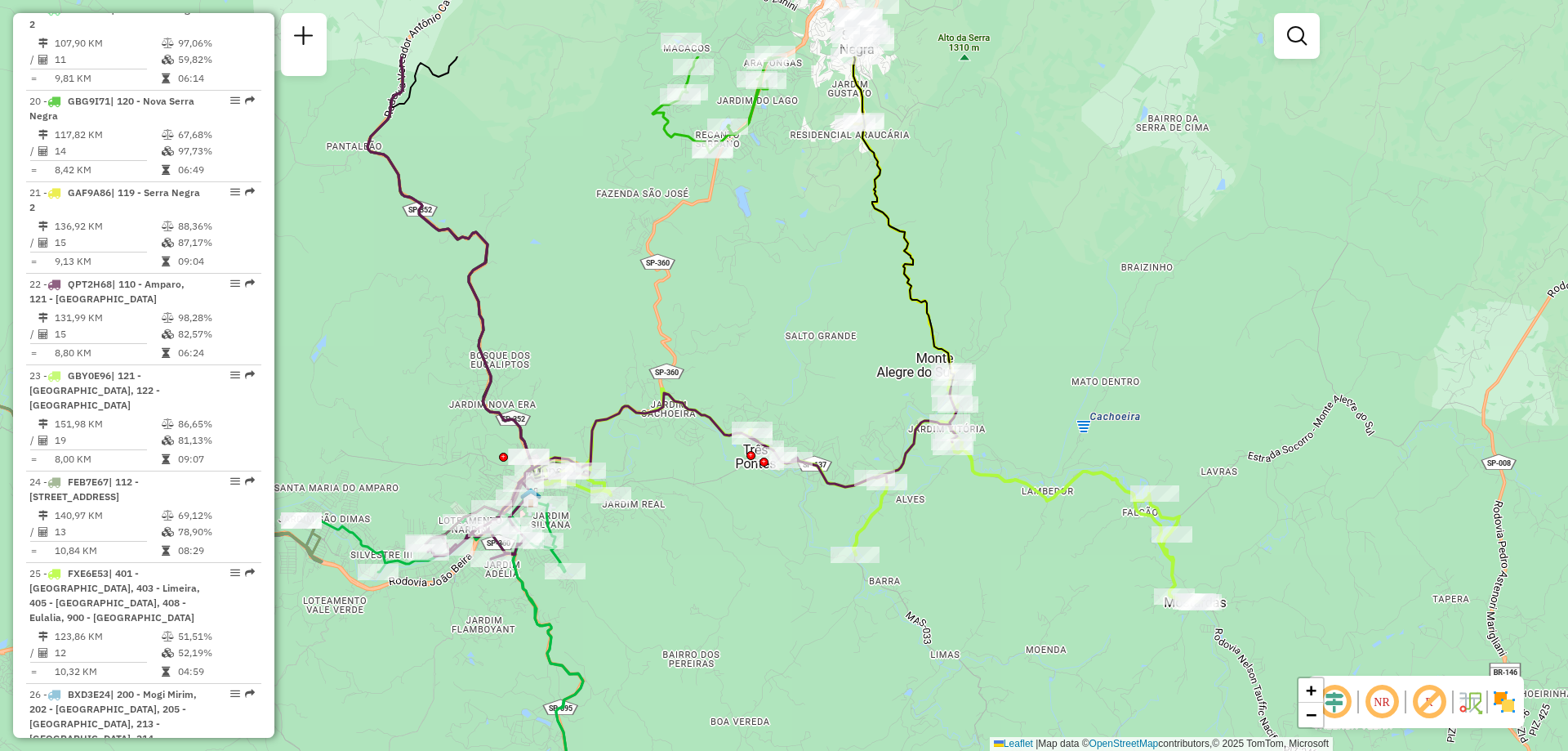
drag, startPoint x: 943, startPoint y: 403, endPoint x: 968, endPoint y: 518, distance: 117.7
click at [968, 518] on div "Janela de atendimento Grade de atendimento Capacidade Transportadoras Veículos …" at bounding box center [784, 376] width 1568 height 751
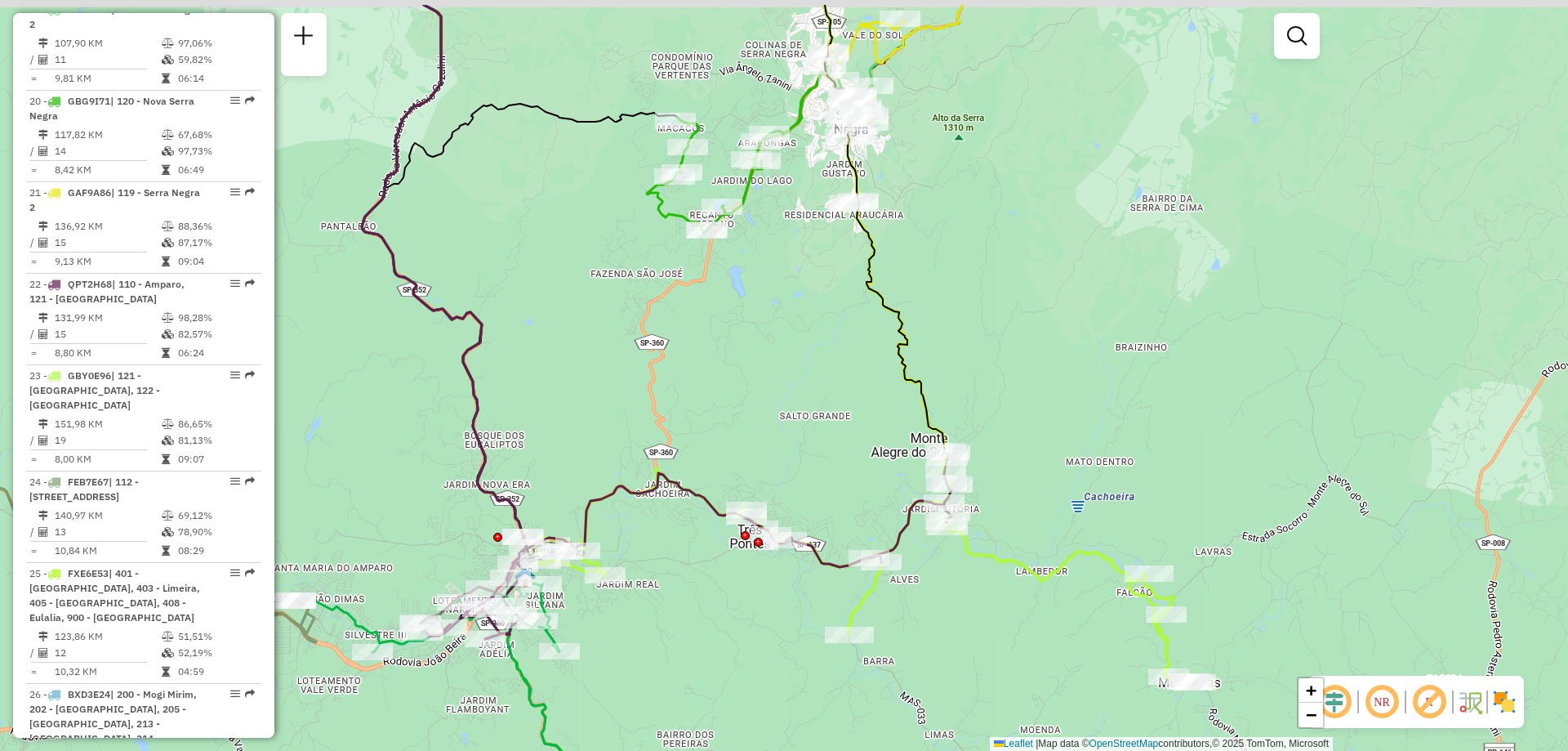
drag, startPoint x: 992, startPoint y: 376, endPoint x: 991, endPoint y: 434, distance: 58.0
click at [991, 434] on div "Janela de atendimento Grade de atendimento Capacidade Transportadoras Veículos …" at bounding box center [784, 376] width 1568 height 751
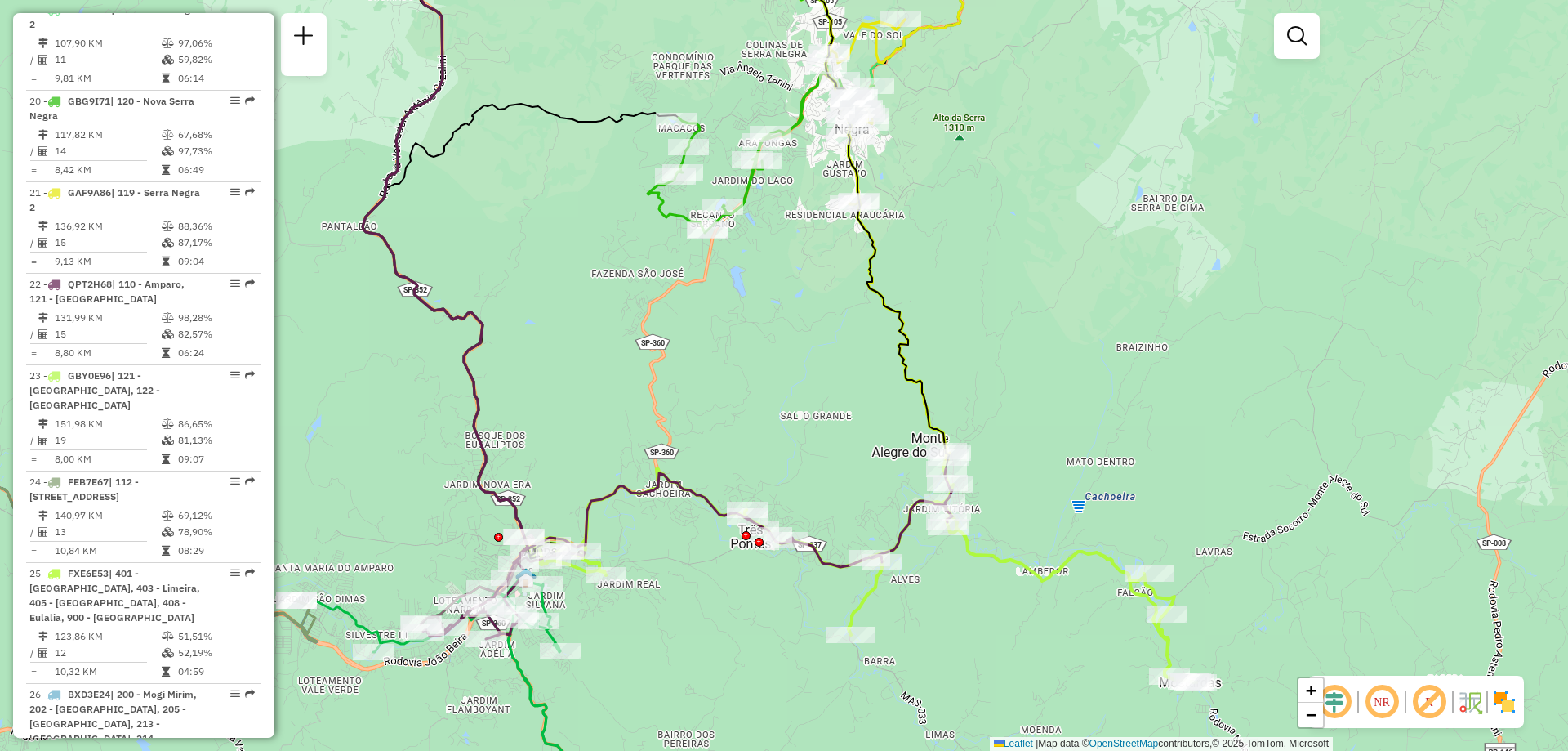
scroll to position [2337, 0]
